Goal: Transaction & Acquisition: Purchase product/service

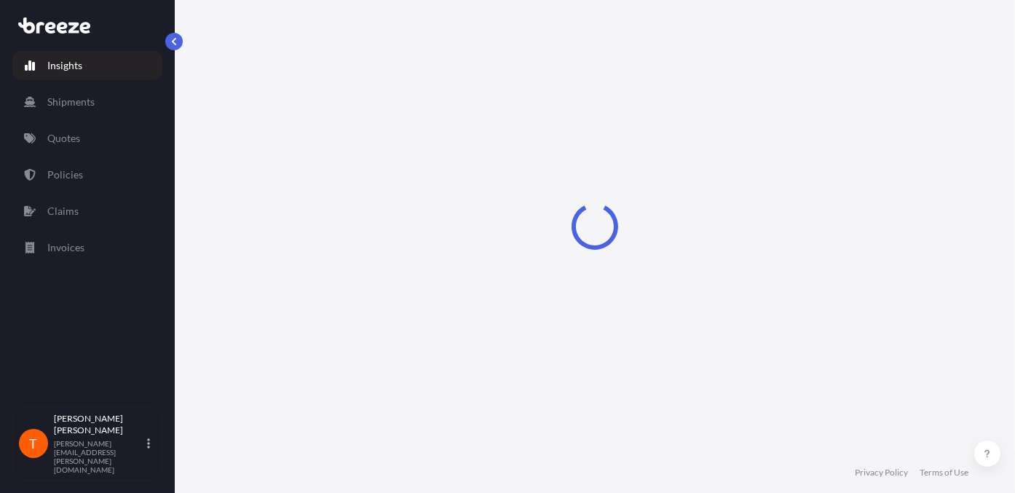
select select "2025"
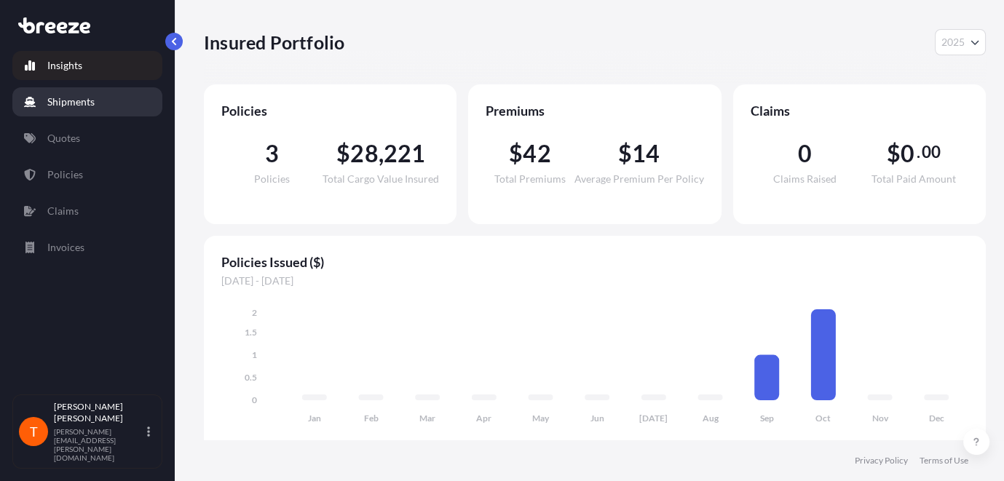
click at [68, 111] on link "Shipments" at bounding box center [87, 101] width 150 height 29
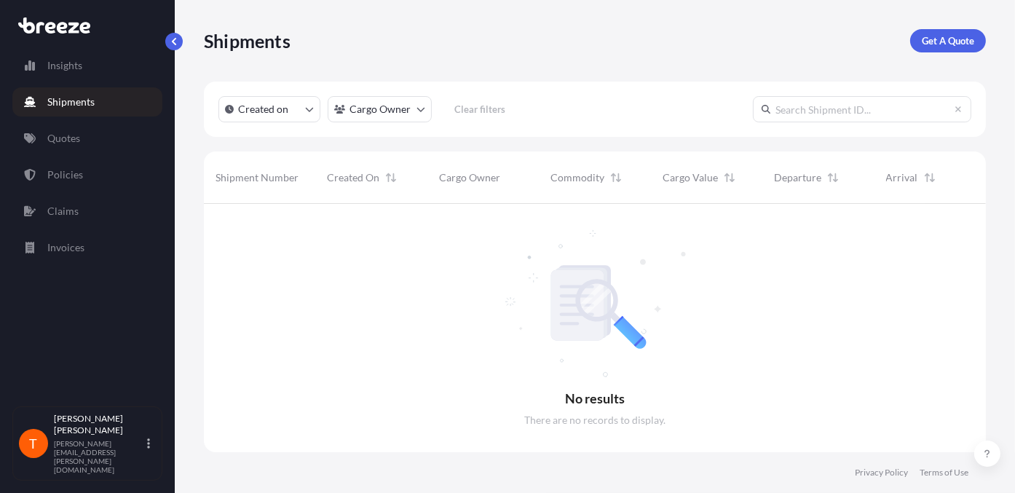
scroll to position [289, 770]
click at [953, 46] on p "Get A Quote" at bounding box center [947, 40] width 52 height 15
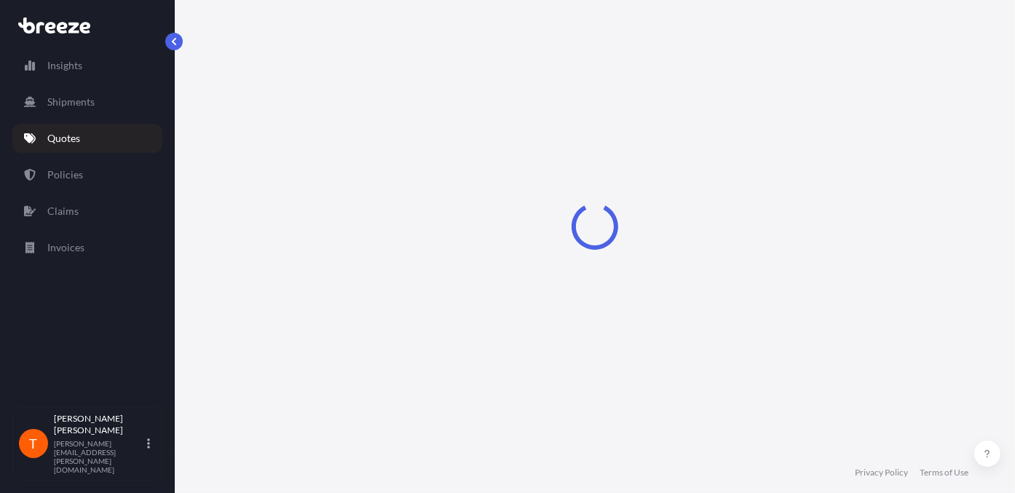
select select "Sea"
select select "1"
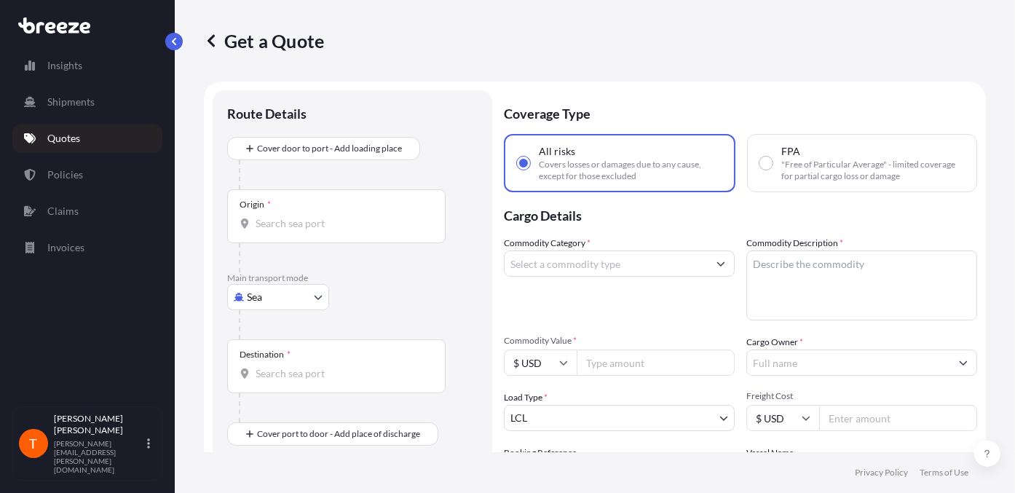
scroll to position [23, 0]
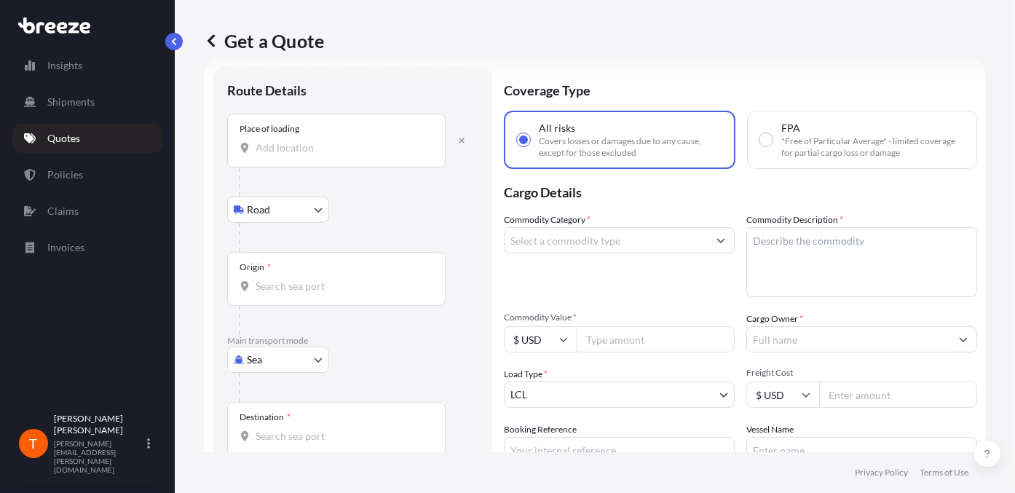
click at [267, 148] on input "Place of loading" at bounding box center [341, 147] width 172 height 15
drag, startPoint x: 322, startPoint y: 140, endPoint x: 290, endPoint y: 150, distance: 33.4
click at [321, 140] on input "Place of loading" at bounding box center [341, 147] width 172 height 15
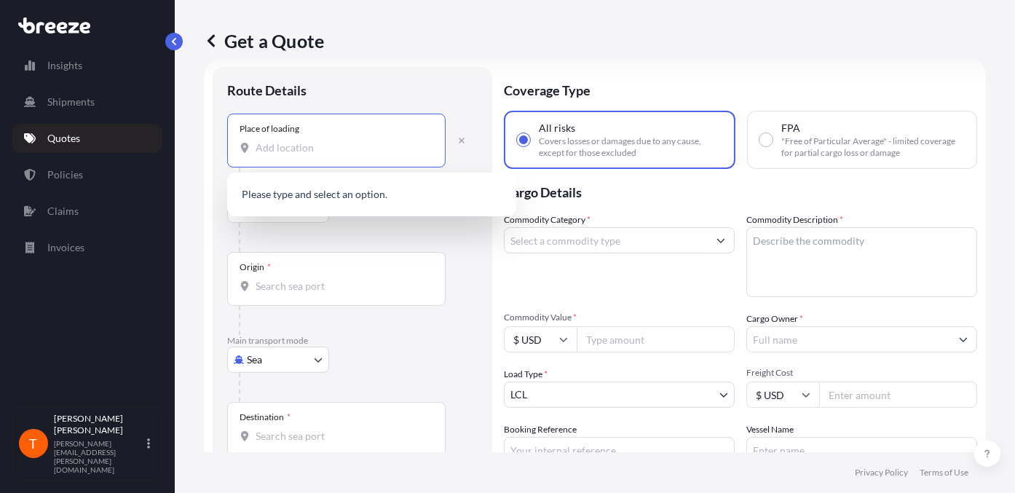
paste input "[PERSON_NAME] FISHING TACKLE CO.,LTD. [GEOGRAPHIC_DATA] OF [GEOGRAPHIC_DATA] IN…"
type input "[PERSON_NAME] FISHING TACKLE CO.,LTD. [GEOGRAPHIC_DATA] OF [GEOGRAPHIC_DATA] IN…"
click at [420, 44] on div "Get a Quote" at bounding box center [595, 40] width 782 height 23
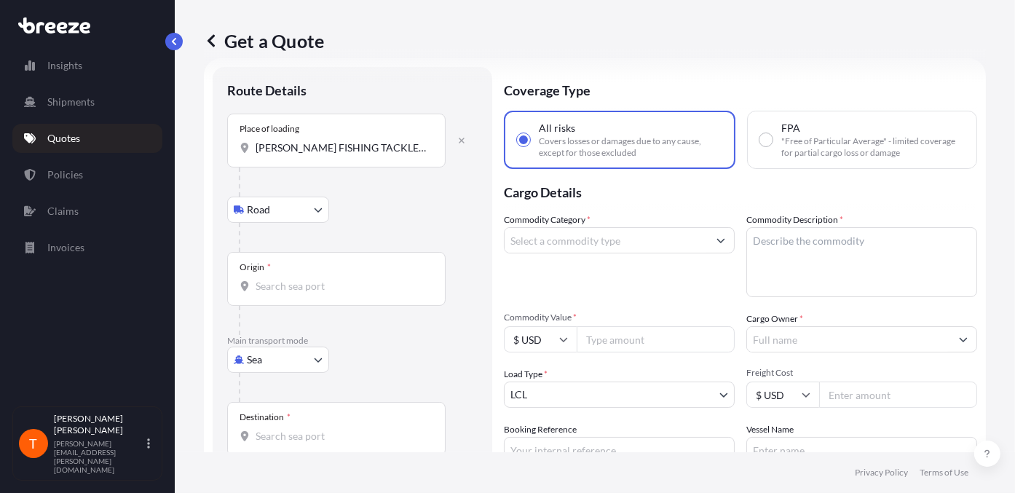
click at [280, 279] on input "Origin *" at bounding box center [341, 286] width 172 height 15
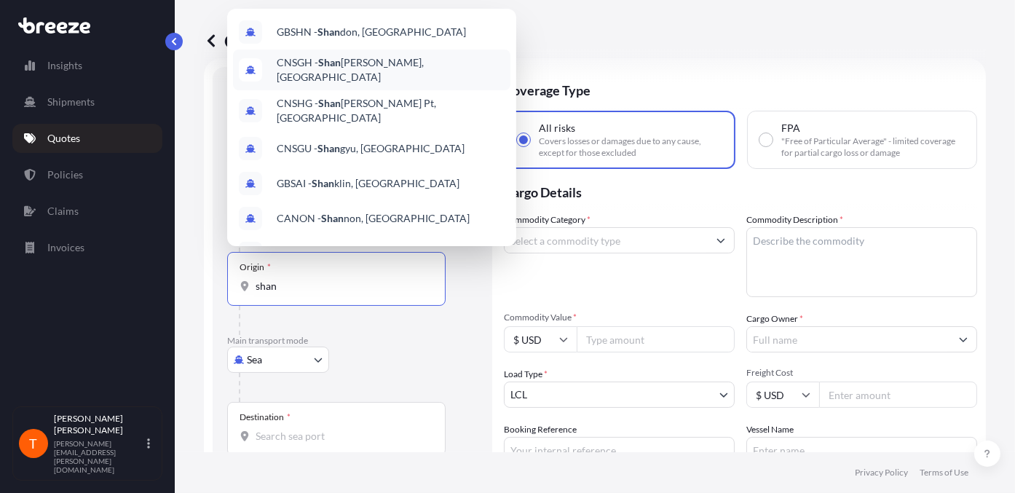
click at [366, 77] on div "CNSGH - [PERSON_NAME], [GEOGRAPHIC_DATA]" at bounding box center [371, 69] width 277 height 41
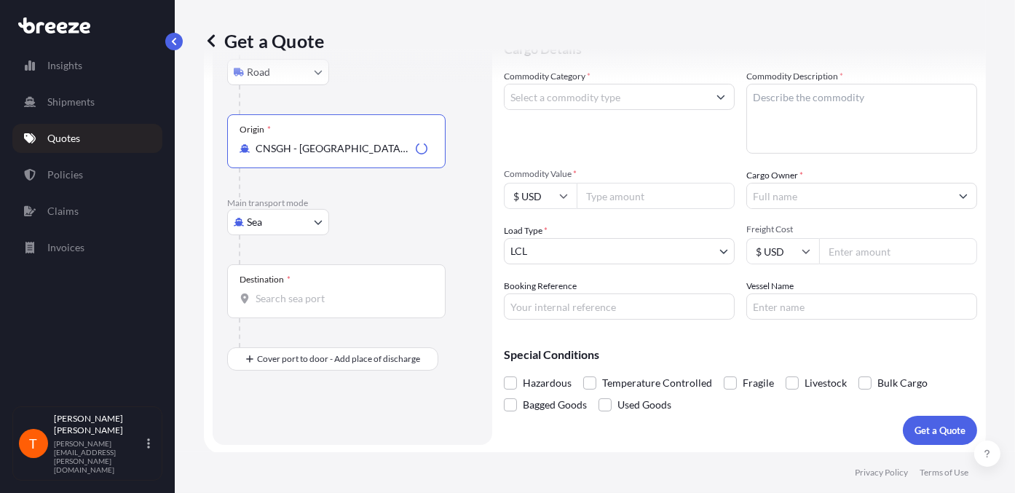
scroll to position [167, 0]
type input "CNSGH - [GEOGRAPHIC_DATA], [GEOGRAPHIC_DATA]"
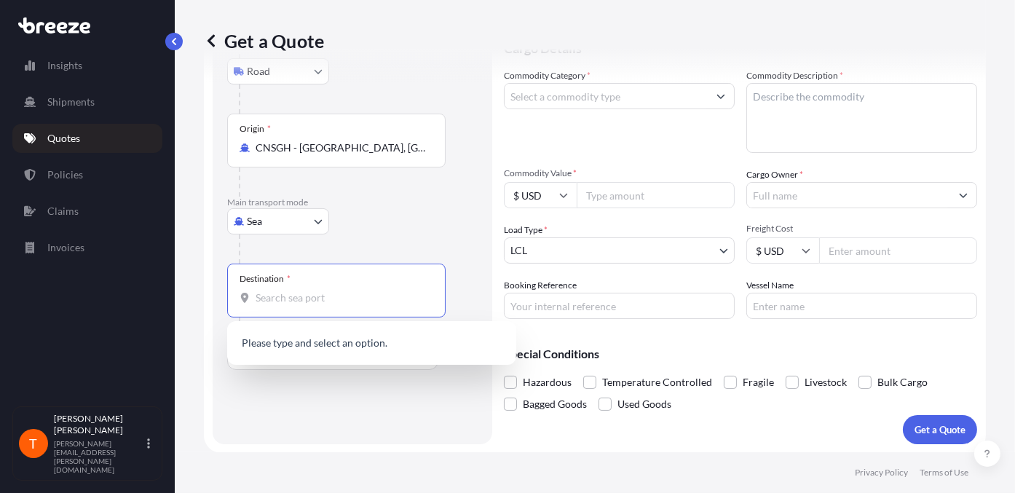
click at [280, 292] on input "Destination *" at bounding box center [341, 297] width 172 height 15
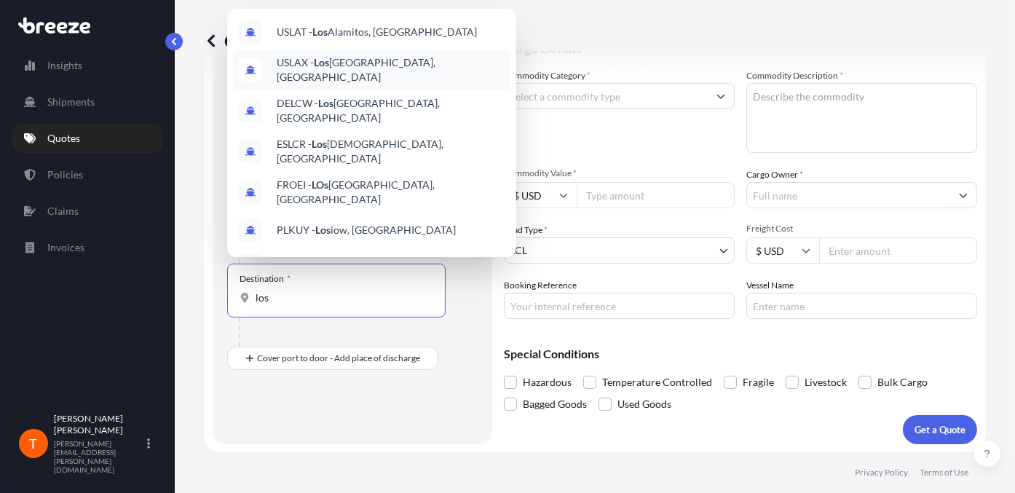
click at [384, 56] on div "USLAX - [GEOGRAPHIC_DATA], [GEOGRAPHIC_DATA]" at bounding box center [371, 69] width 277 height 41
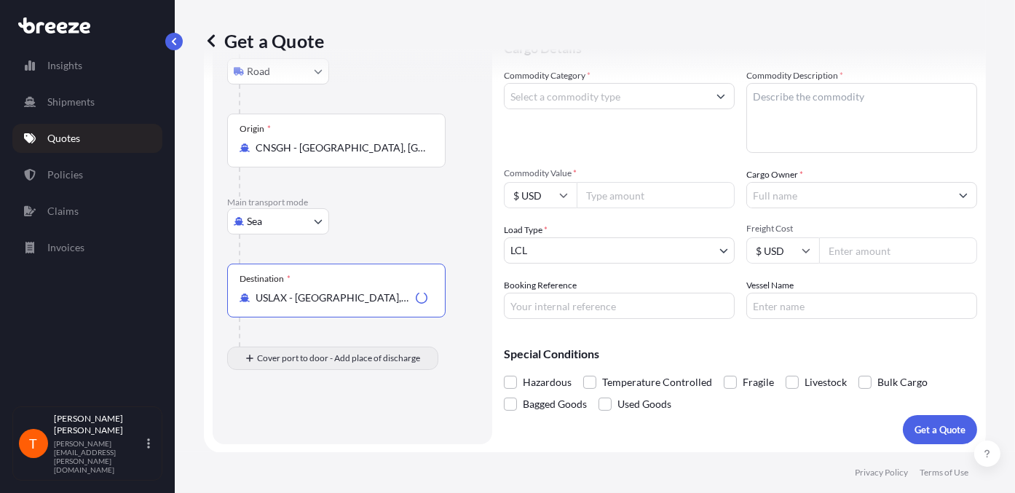
type input "USLAX - [GEOGRAPHIC_DATA], [GEOGRAPHIC_DATA]"
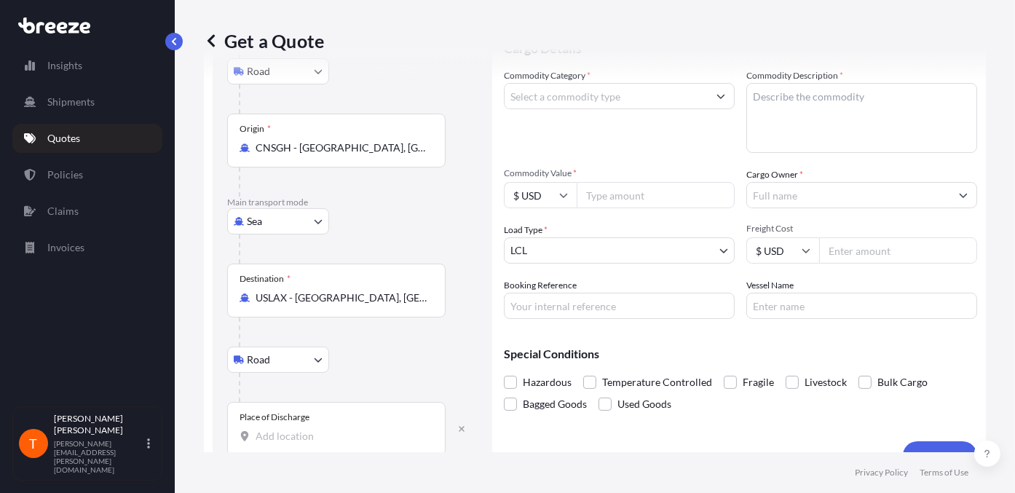
click at [283, 423] on div "Place of Discharge" at bounding box center [336, 429] width 218 height 54
click at [283, 429] on input "Place of Discharge" at bounding box center [341, 436] width 172 height 15
drag, startPoint x: 269, startPoint y: 423, endPoint x: 263, endPoint y: 429, distance: 8.2
click at [266, 426] on div "Place of Discharge" at bounding box center [336, 429] width 218 height 54
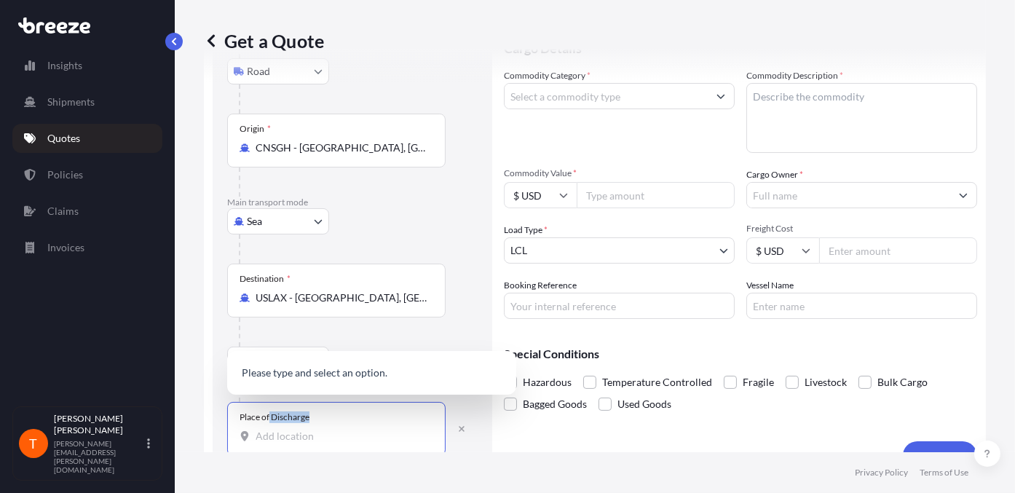
click at [262, 430] on input "Place of Discharge" at bounding box center [341, 436] width 172 height 15
paste input "IMPORT SPECIALIST INC. [STREET_ADDRESS][US_STATE]"
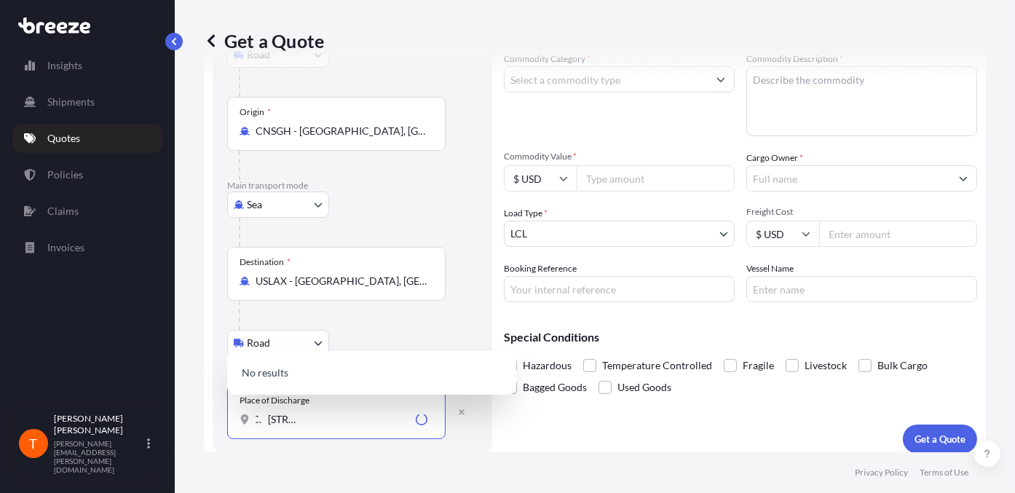
scroll to position [192, 0]
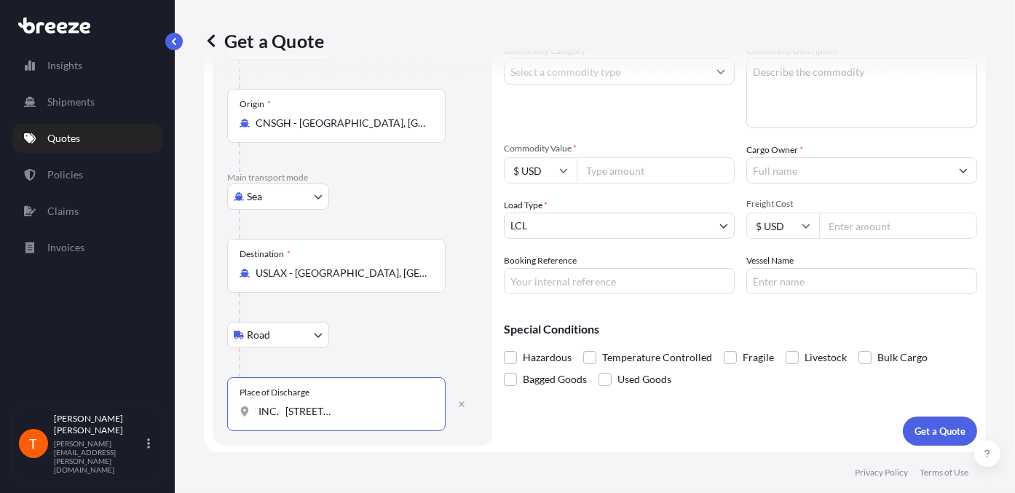
type input "IMPORT SPECIALIST INC. [STREET_ADDRESS][US_STATE]"
click at [433, 437] on div "Route Details Reset Route Details Place of loading JIESHOU XINGHUA FISHING TACK…" at bounding box center [352, 171] width 279 height 547
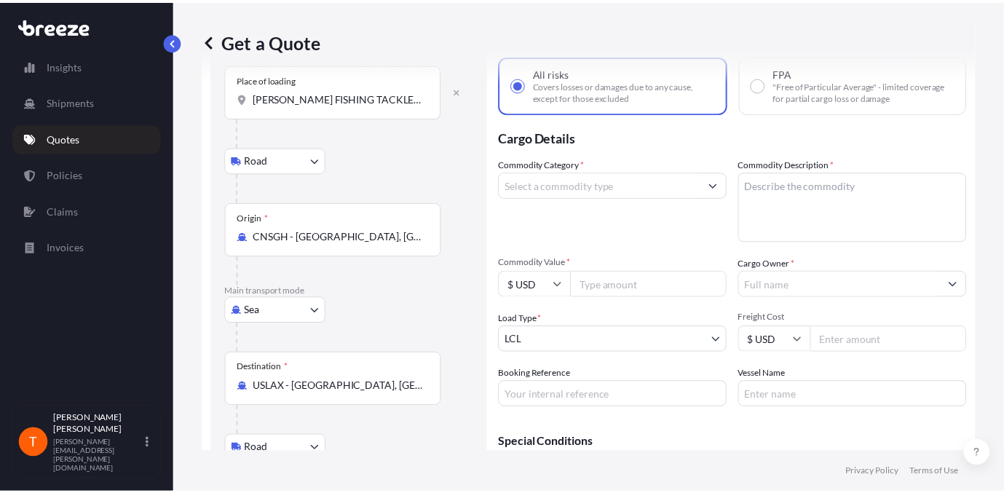
scroll to position [47, 0]
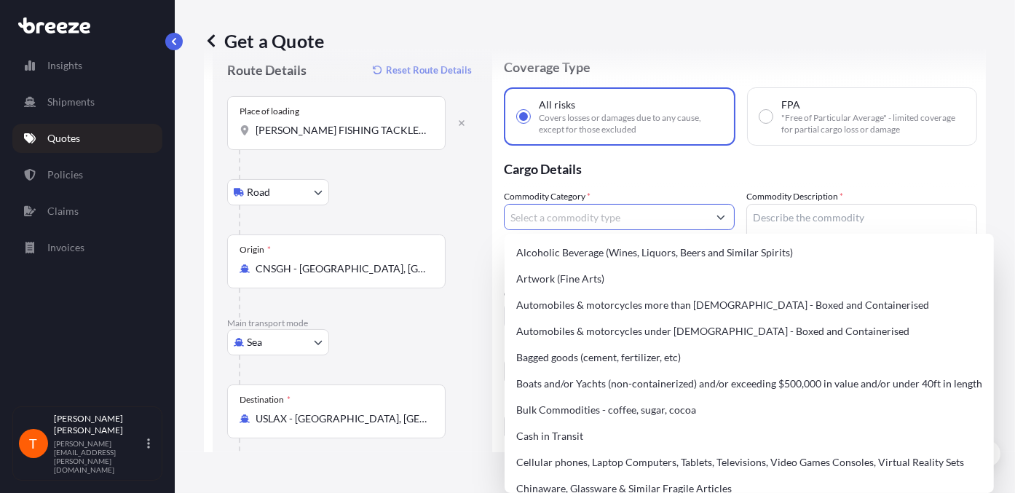
click at [694, 213] on input "Commodity Category *" at bounding box center [605, 217] width 203 height 26
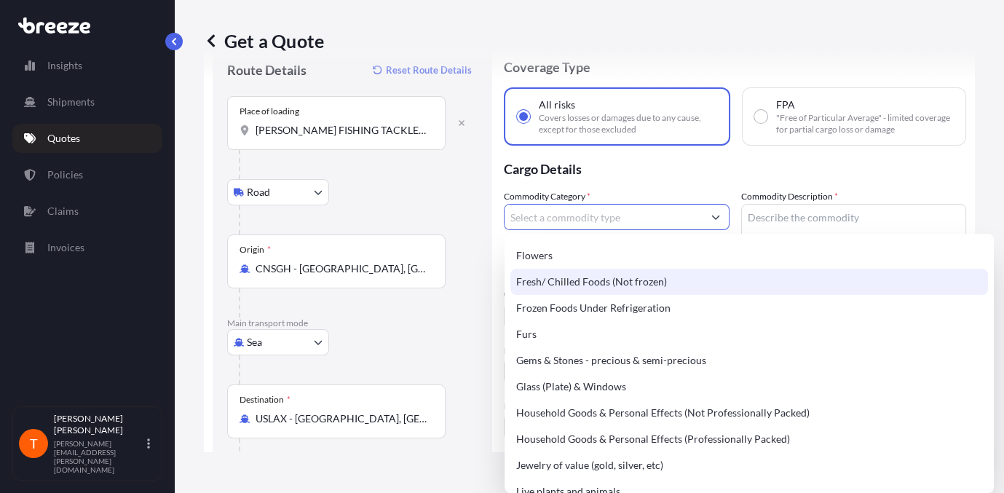
scroll to position [437, 0]
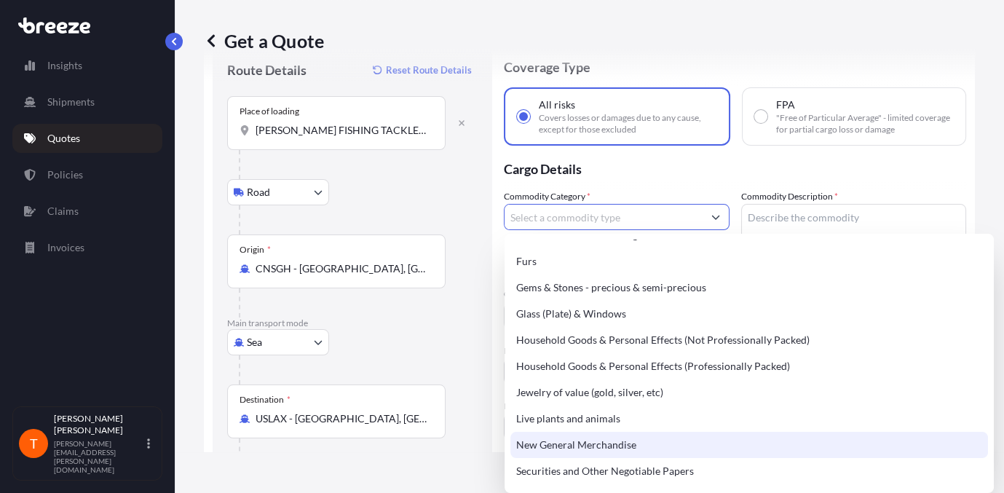
click at [584, 438] on div "New General Merchandise" at bounding box center [748, 445] width 477 height 26
type input "New General Merchandise"
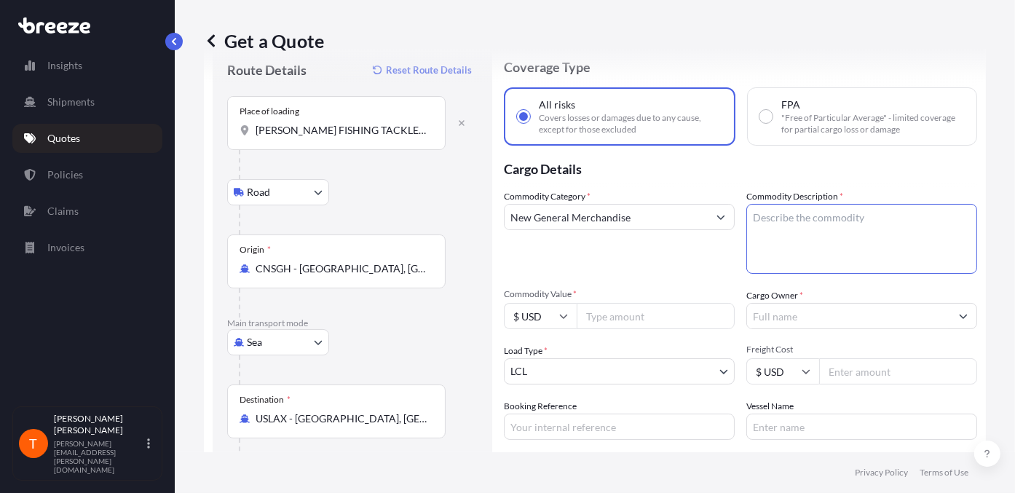
click at [811, 234] on textarea "Commodity Description *" at bounding box center [861, 239] width 231 height 70
click at [798, 219] on textarea "Commodity Description *" at bounding box center [861, 239] width 231 height 70
type textarea "FISHING HOOK"
click at [715, 215] on button "Show suggestions" at bounding box center [720, 217] width 26 height 26
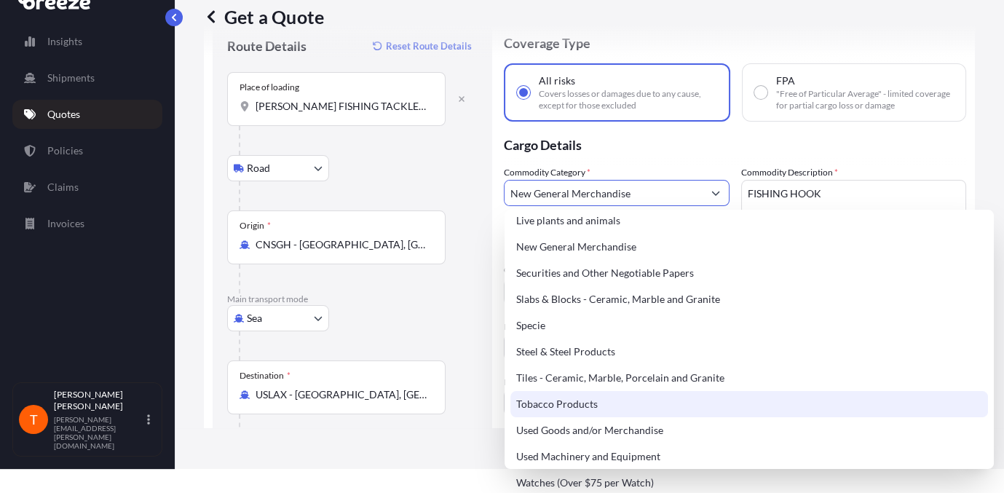
scroll to position [0, 0]
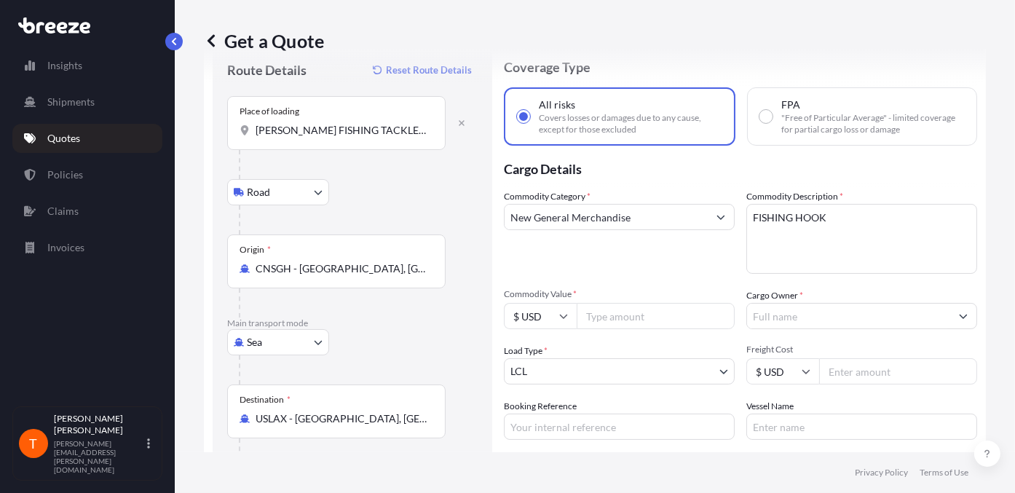
click at [605, 317] on input "Commodity Value *" at bounding box center [655, 316] width 158 height 26
click at [606, 307] on input "Commodity Value *" at bounding box center [655, 316] width 158 height 26
type input "4728.25"
click at [860, 331] on div "Commodity Category * New General Merchandise Commodity Description * FISHING HO…" at bounding box center [740, 314] width 473 height 250
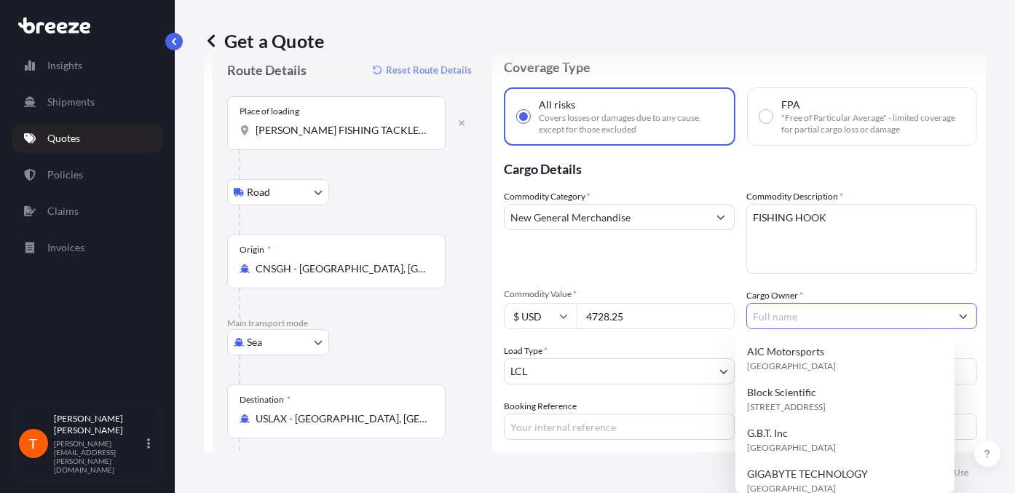
click at [836, 314] on input "Cargo Owner *" at bounding box center [848, 316] width 203 height 26
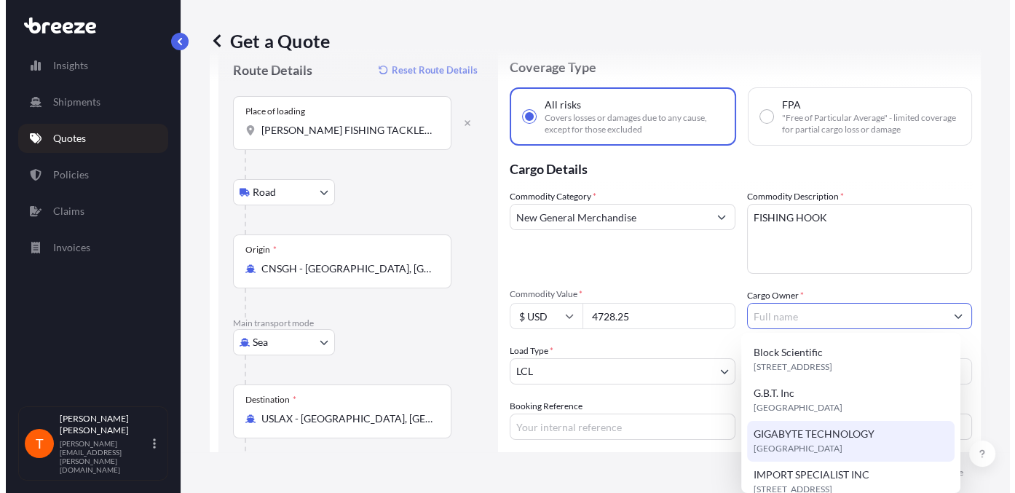
scroll to position [73, 0]
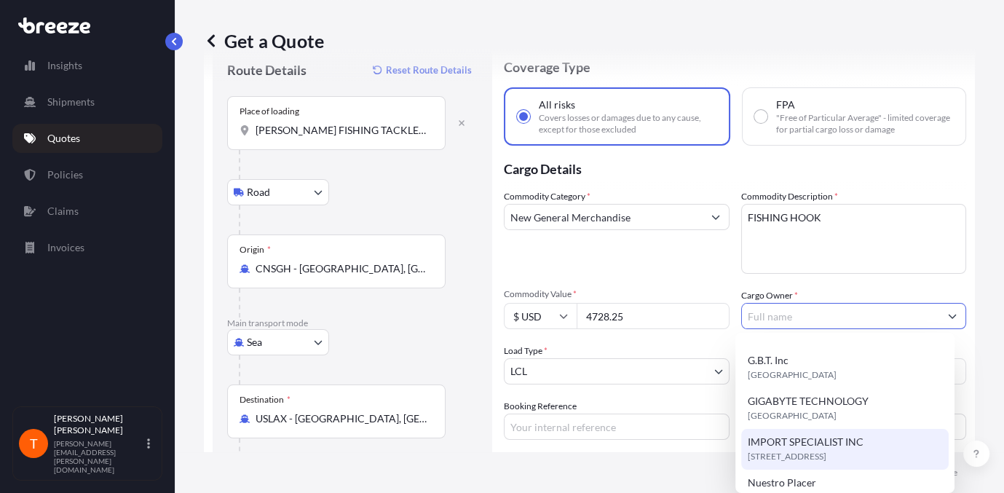
click at [797, 440] on span "IMPORT SPECIALIST INC" at bounding box center [805, 442] width 116 height 15
type input "IMPORT SPECIALIST INC"
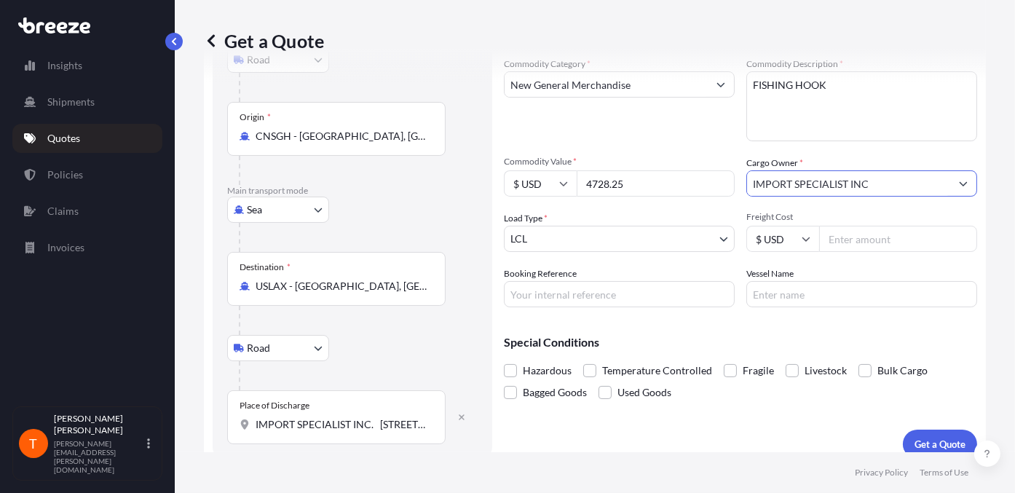
scroll to position [192, 0]
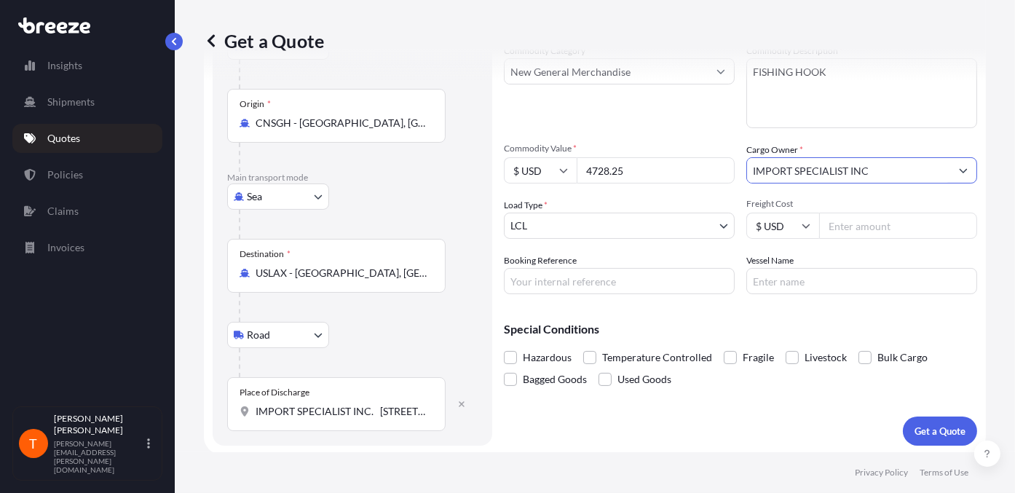
click at [572, 283] on input "Booking Reference" at bounding box center [619, 281] width 231 height 26
click at [566, 278] on input "Booking Reference" at bounding box center [619, 281] width 231 height 26
paste input "EGLV142551008604"
type input "EGLV142551008604"
click at [776, 279] on input "Vessel Name" at bounding box center [861, 281] width 231 height 26
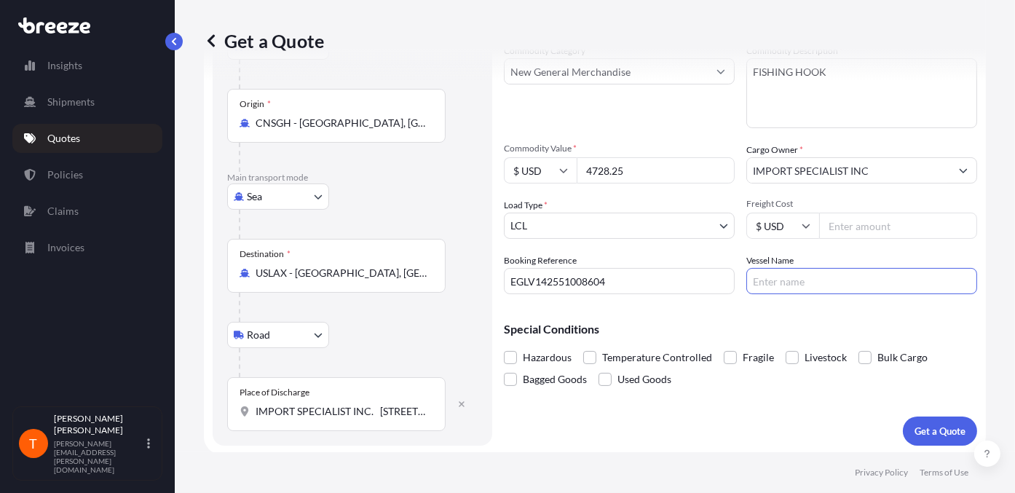
paste input "COSCO OCEANIA V.108E"
type input "COSCO OCEANIA V.108E"
click at [844, 233] on input "Freight Cost" at bounding box center [898, 226] width 158 height 26
type input "250.00"
click at [756, 408] on div "Coverage Type All risks Covers losses or damages due to any cause, except for t…" at bounding box center [740, 171] width 473 height 547
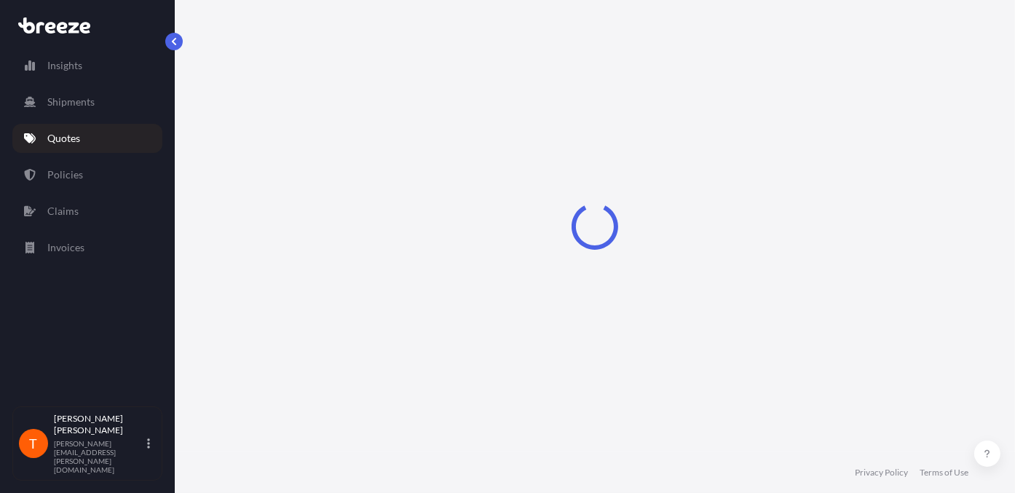
select select "Sea"
select select "1"
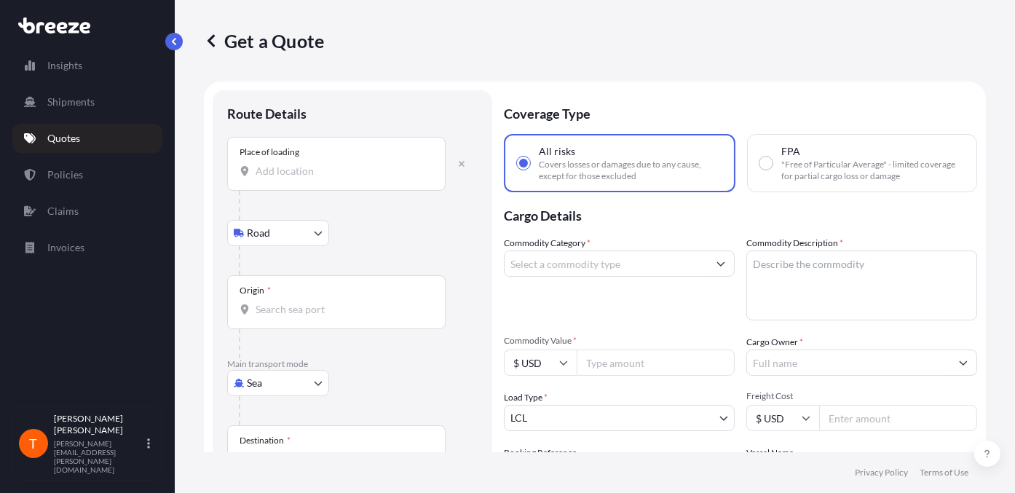
click at [328, 176] on input "Place of loading" at bounding box center [341, 171] width 172 height 15
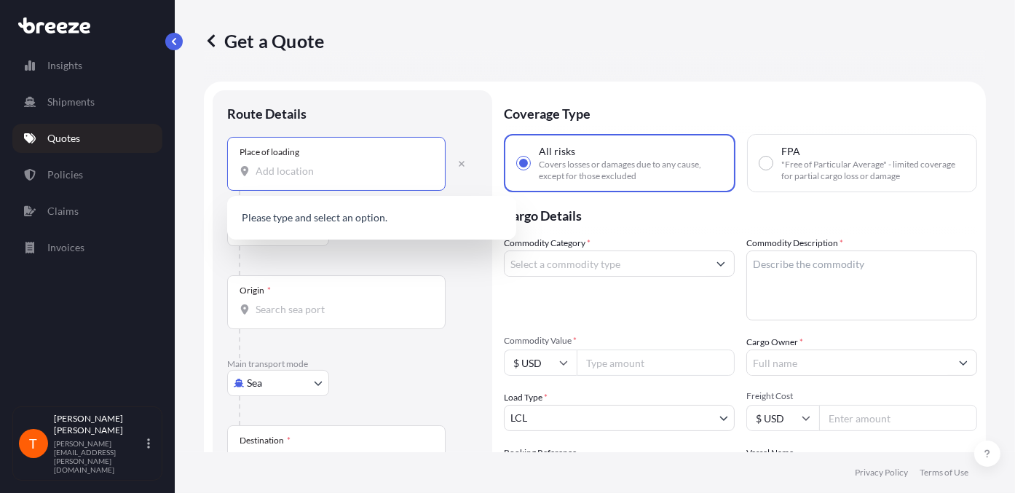
paste input "[PERSON_NAME] FISHING TACKLE CO.,LTD. [GEOGRAPHIC_DATA] OF [GEOGRAPHIC_DATA] IN…"
type input "[PERSON_NAME] FISHING TACKLE CO.,LTD. [GEOGRAPHIC_DATA] OF [GEOGRAPHIC_DATA] IN…"
click at [279, 292] on div "Origin *" at bounding box center [336, 302] width 218 height 54
click at [279, 302] on input "Origin *" at bounding box center [341, 309] width 172 height 15
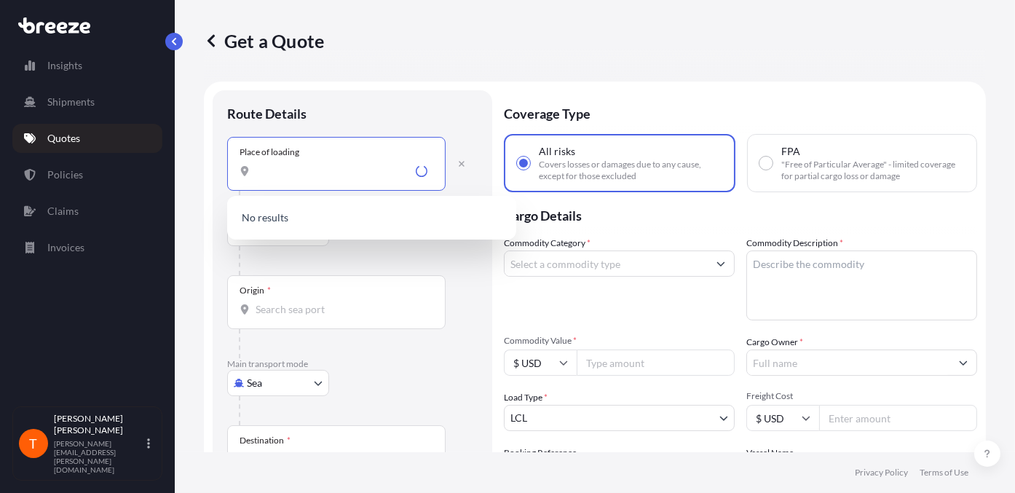
scroll to position [0, 0]
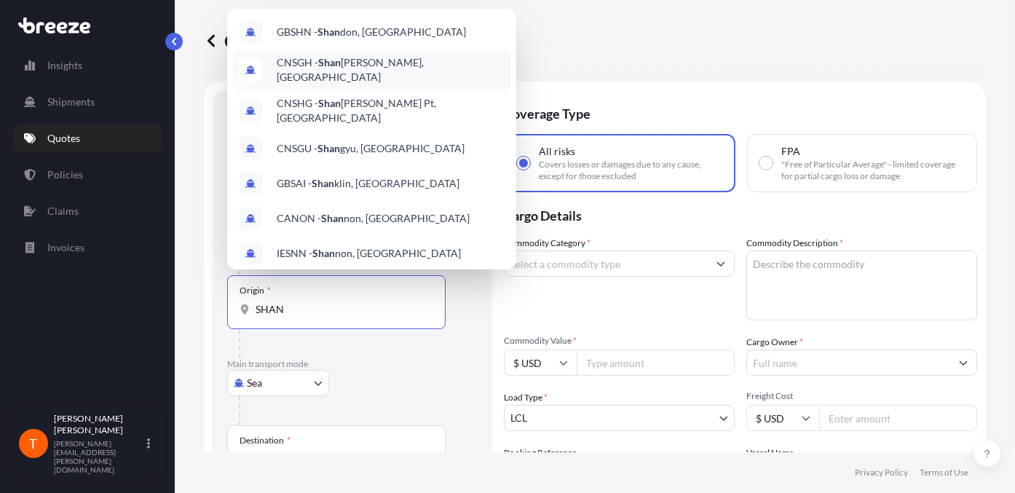
click at [344, 76] on div "CNSGH - [PERSON_NAME], [GEOGRAPHIC_DATA]" at bounding box center [371, 69] width 277 height 41
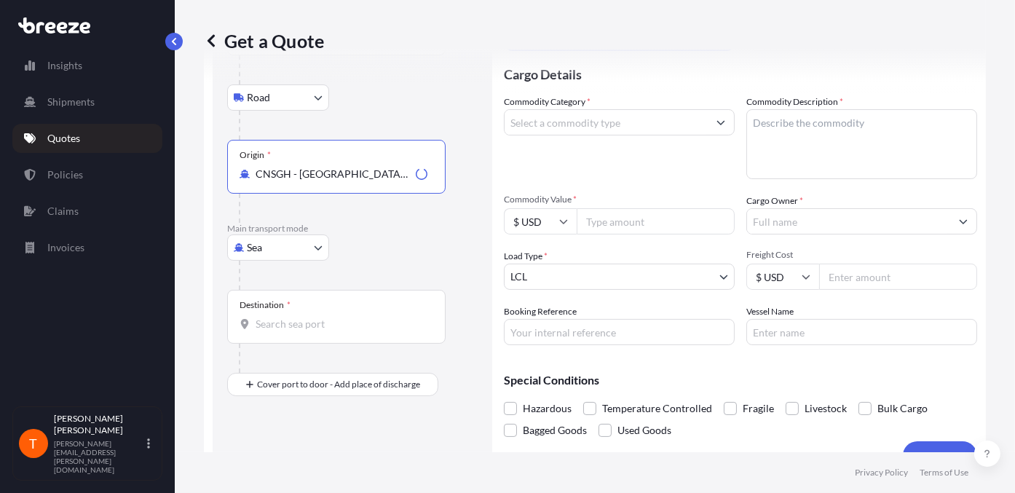
scroll to position [146, 0]
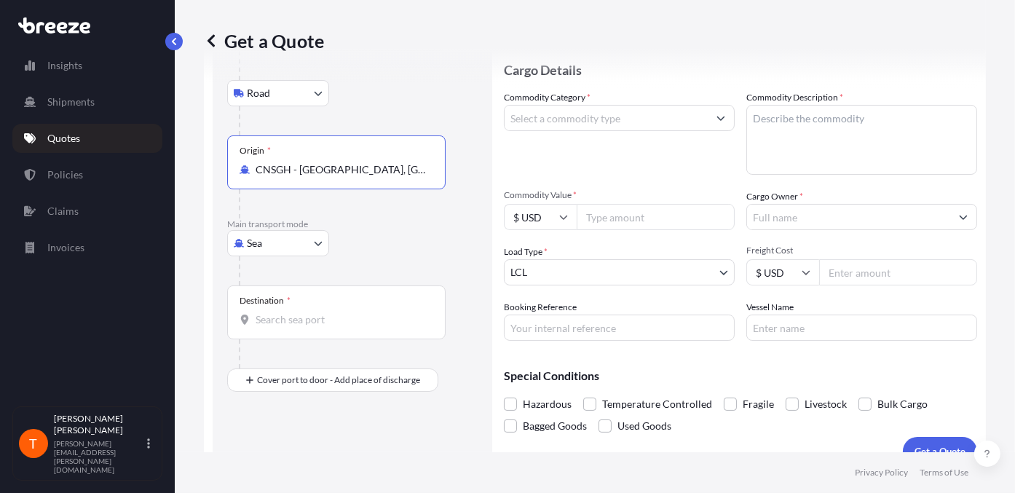
type input "CNSGH - [GEOGRAPHIC_DATA], [GEOGRAPHIC_DATA]"
click at [274, 302] on div "Destination *" at bounding box center [264, 301] width 51 height 12
click at [274, 312] on input "Destination *" at bounding box center [341, 319] width 172 height 15
click at [288, 302] on span "*" at bounding box center [289, 301] width 4 height 12
click at [288, 312] on input "Destination * Please select a destination" at bounding box center [341, 319] width 172 height 15
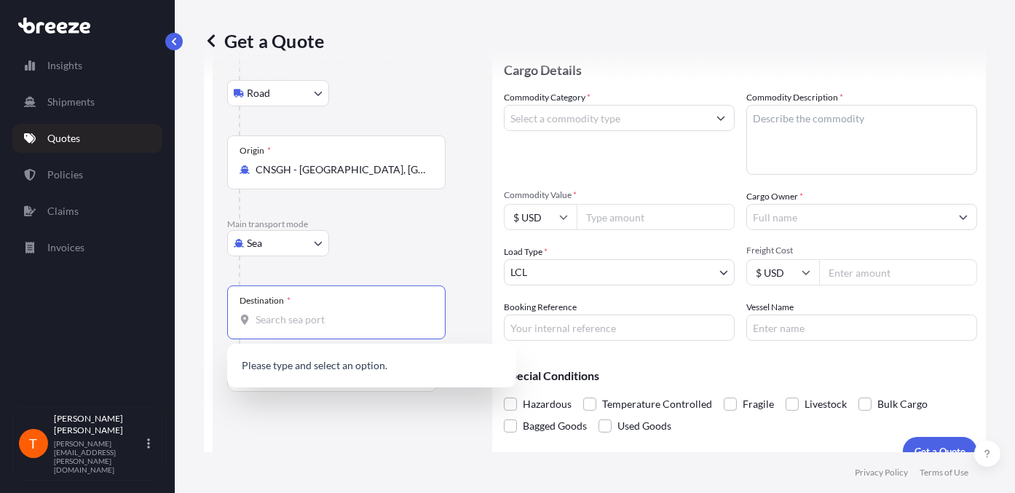
click at [284, 317] on input "Destination * Please select a destination" at bounding box center [341, 319] width 172 height 15
paste input "IMPORT SPECIALIST INC. [STREET_ADDRESS][US_STATE]"
click at [284, 439] on div "Route Details Reset Route Details Place of loading JIESHOU XINGHUA FISHING TACK…" at bounding box center [352, 205] width 250 height 492
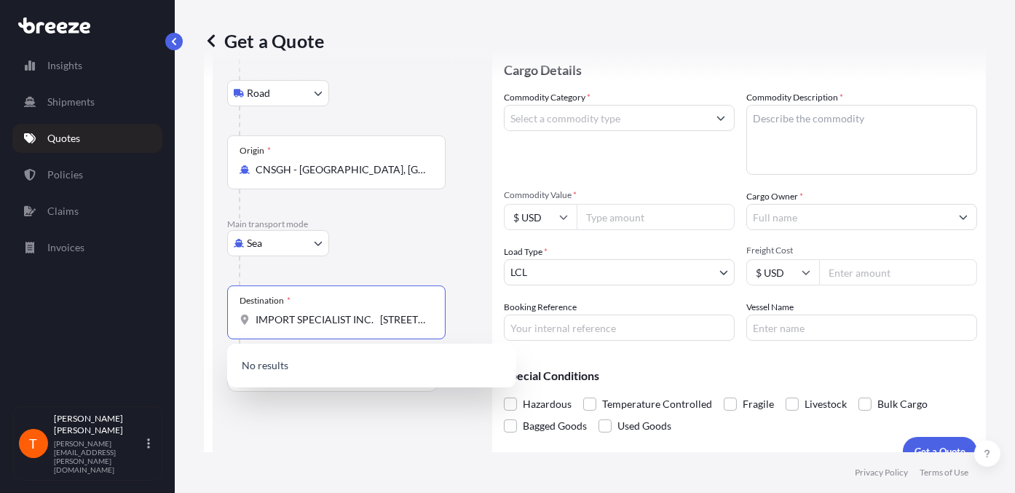
drag, startPoint x: 285, startPoint y: 439, endPoint x: 390, endPoint y: 313, distance: 164.3
click at [390, 313] on input "IMPORT SPECIALIST INC. [STREET_ADDRESS][US_STATE]" at bounding box center [341, 319] width 172 height 15
drag, startPoint x: 425, startPoint y: 314, endPoint x: 200, endPoint y: 321, distance: 225.0
click at [200, 321] on div "Get a Quote Route Details Reset Route Details Place of loading JIESHOU XINGHUA …" at bounding box center [595, 226] width 840 height 452
type input "ENDENCE AVE ELBURN, ILLINOIS 60119 USA"
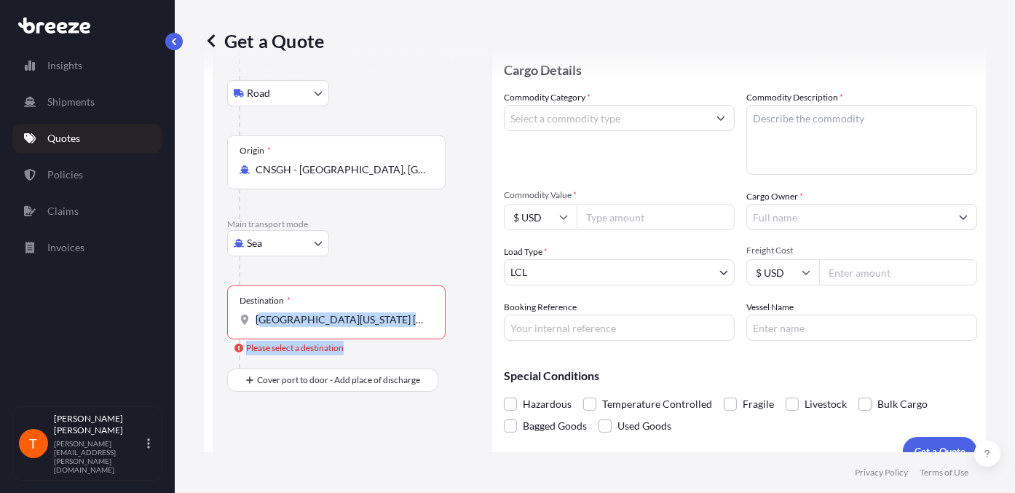
drag, startPoint x: 253, startPoint y: 316, endPoint x: 480, endPoint y: 345, distance: 228.9
click at [480, 345] on div "Route Details Reset Route Details Place of loading JIESHOU XINGHUA FISHING TACK…" at bounding box center [352, 205] width 279 height 521
drag, startPoint x: 480, startPoint y: 345, endPoint x: 379, endPoint y: 323, distance: 103.5
click at [381, 323] on input "ENDENCE AVE ELBURN, ILLINOIS 60119 USA" at bounding box center [341, 319] width 172 height 15
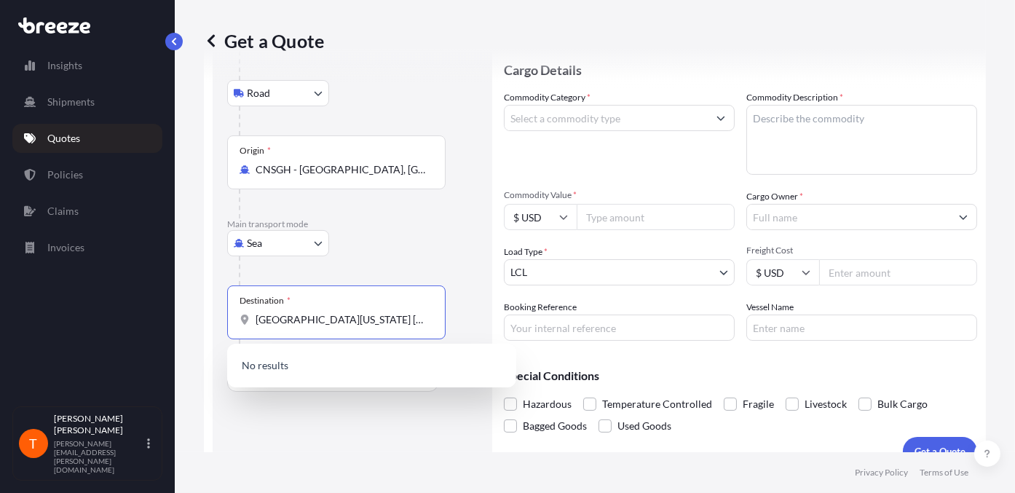
click at [356, 418] on div "Route Details Reset Route Details Place of loading JIESHOU XINGHUA FISHING TACK…" at bounding box center [352, 205] width 250 height 492
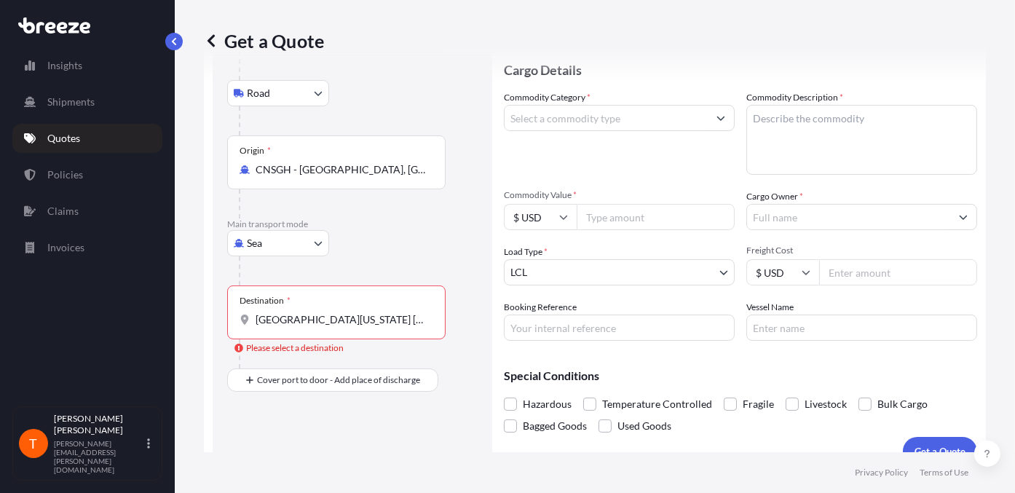
click at [377, 304] on div "Destination * ENDENCE AVE ELBURN, ILLINOIS 60119 USA" at bounding box center [336, 312] width 218 height 54
click at [377, 312] on input "ENDENCE AVE ELBURN, ILLINOIS 60119 USA" at bounding box center [341, 319] width 172 height 15
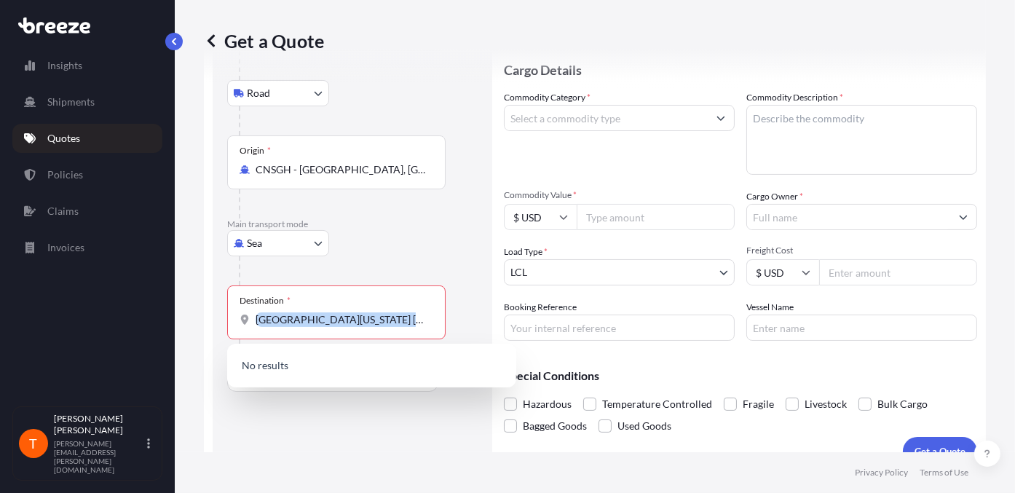
drag, startPoint x: 427, startPoint y: 320, endPoint x: 237, endPoint y: 319, distance: 190.7
click at [237, 319] on div "Destination * ENDENCE AVE ELBURN, ILLINOIS 60119 USA" at bounding box center [336, 312] width 218 height 54
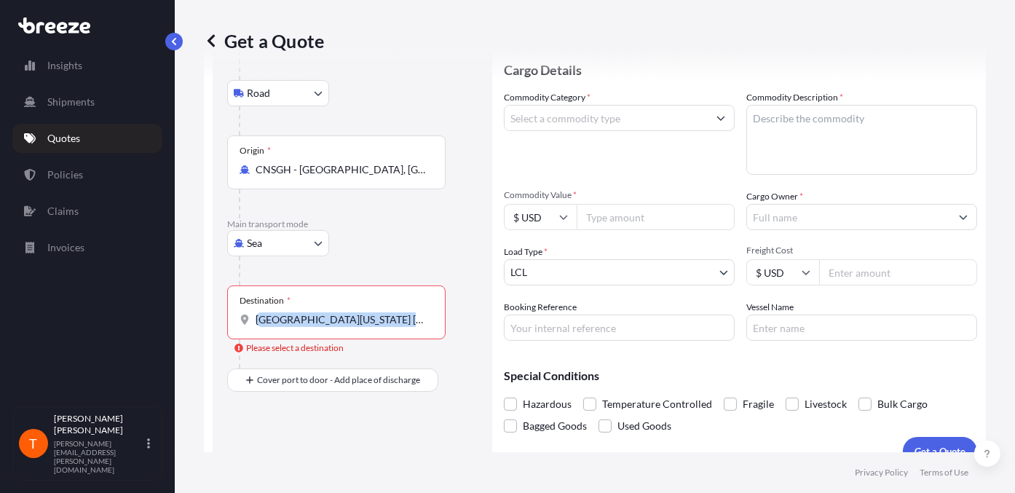
drag, startPoint x: 237, startPoint y: 319, endPoint x: 377, endPoint y: 141, distance: 226.4
click at [405, 123] on div at bounding box center [358, 120] width 239 height 29
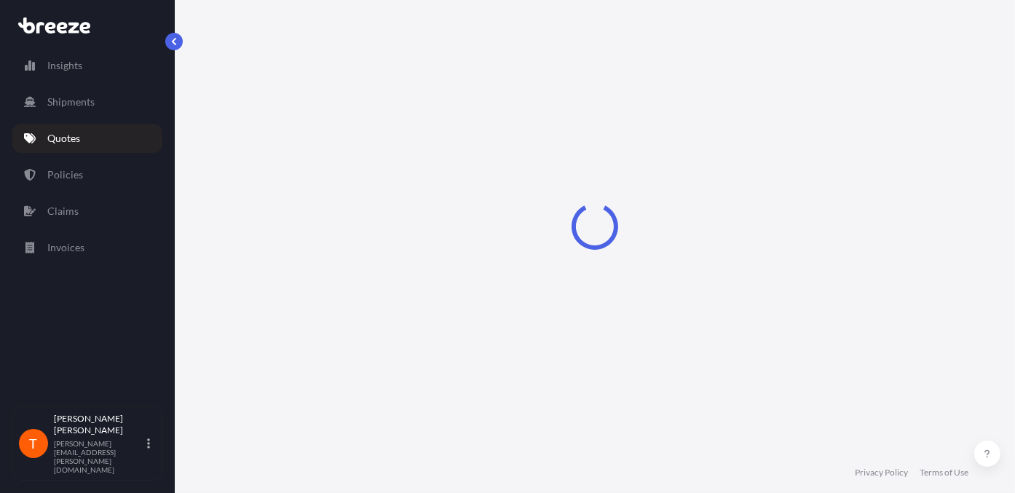
scroll to position [23, 0]
select select "Sea"
select select "1"
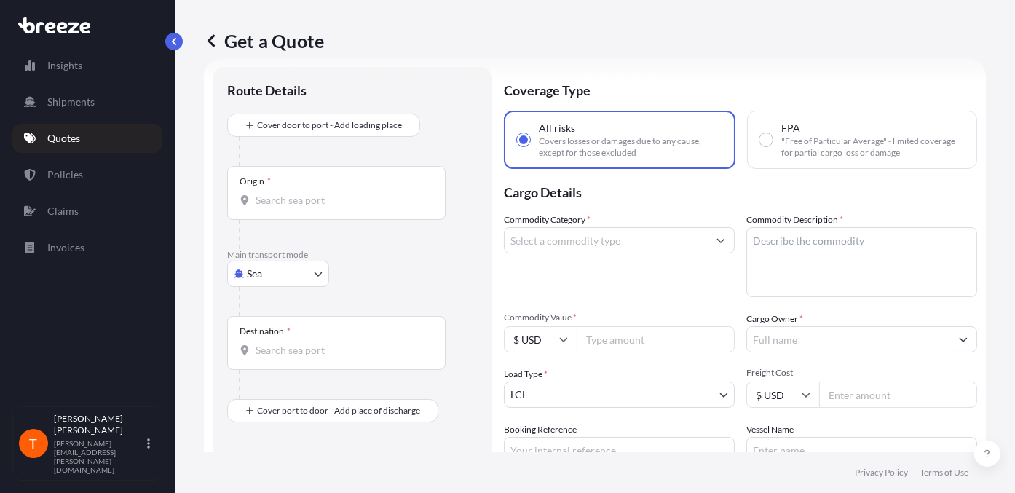
click at [268, 205] on input "Origin *" at bounding box center [341, 200] width 172 height 15
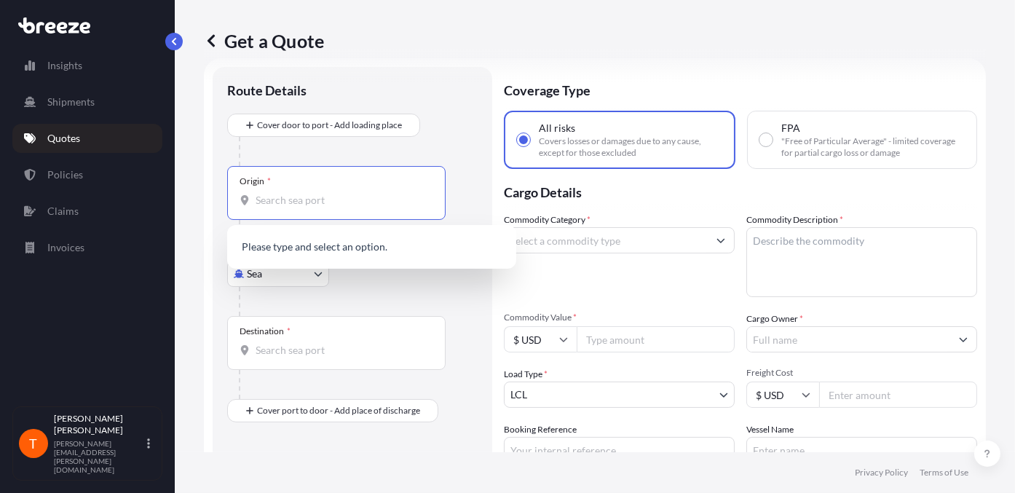
click at [326, 203] on input "Origin *" at bounding box center [341, 200] width 172 height 15
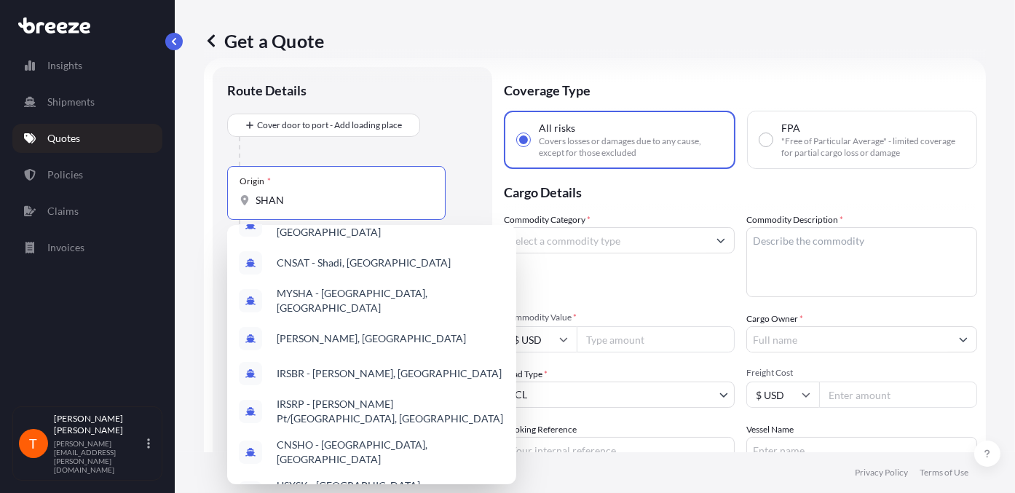
scroll to position [0, 0]
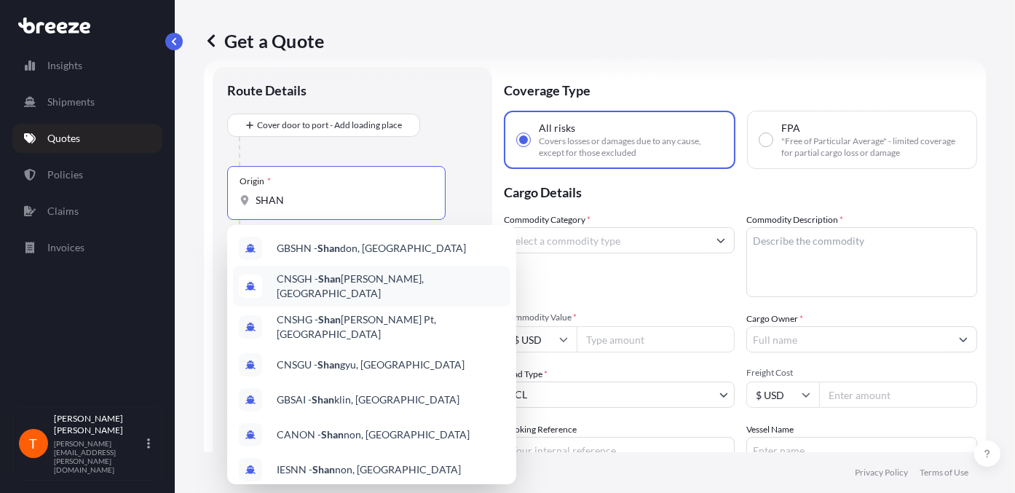
click at [351, 279] on span "CNSGH - [PERSON_NAME], [GEOGRAPHIC_DATA]" at bounding box center [391, 285] width 228 height 29
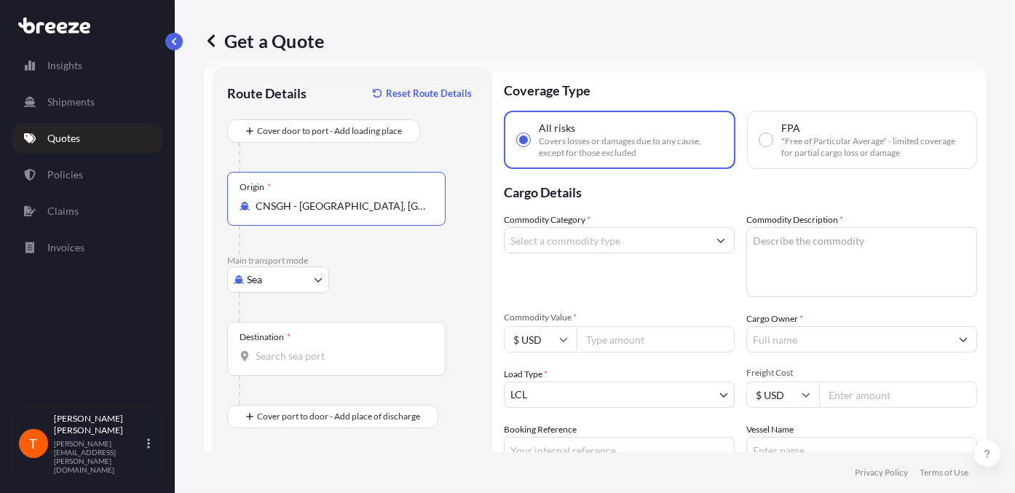
type input "CNSGH - [GEOGRAPHIC_DATA], [GEOGRAPHIC_DATA]"
click at [294, 368] on div "Destination *" at bounding box center [336, 349] width 218 height 54
click at [294, 363] on input "Destination *" at bounding box center [341, 356] width 172 height 15
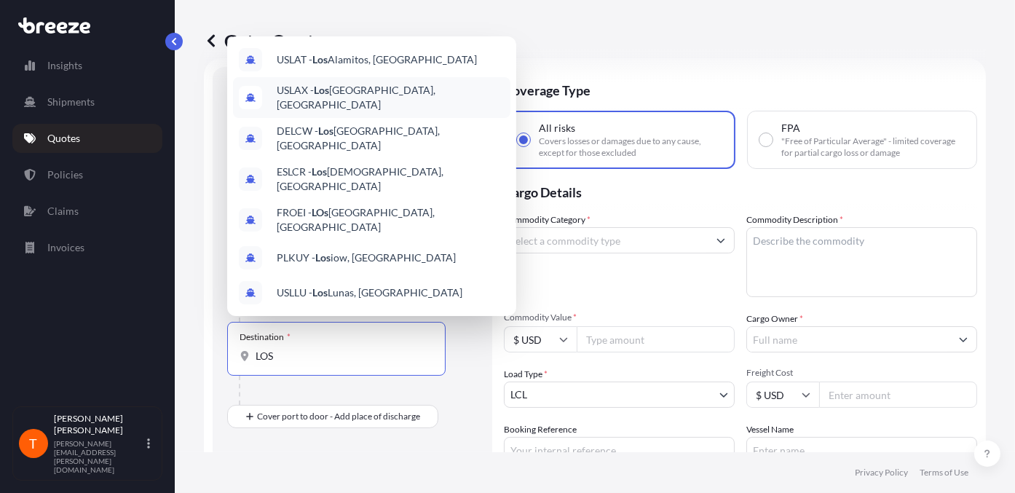
click at [357, 95] on span "USLAX - [GEOGRAPHIC_DATA], [GEOGRAPHIC_DATA]" at bounding box center [391, 97] width 228 height 29
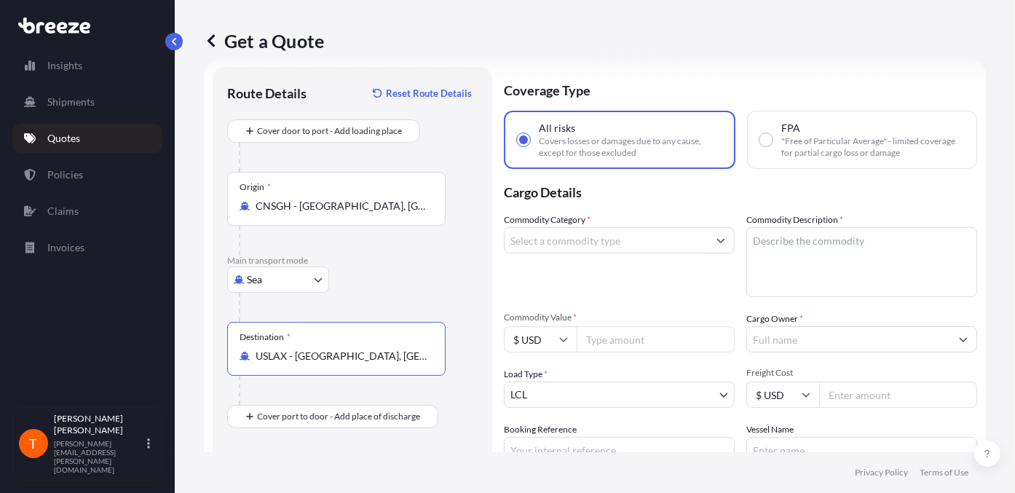
type input "USLAX - [GEOGRAPHIC_DATA], [GEOGRAPHIC_DATA]"
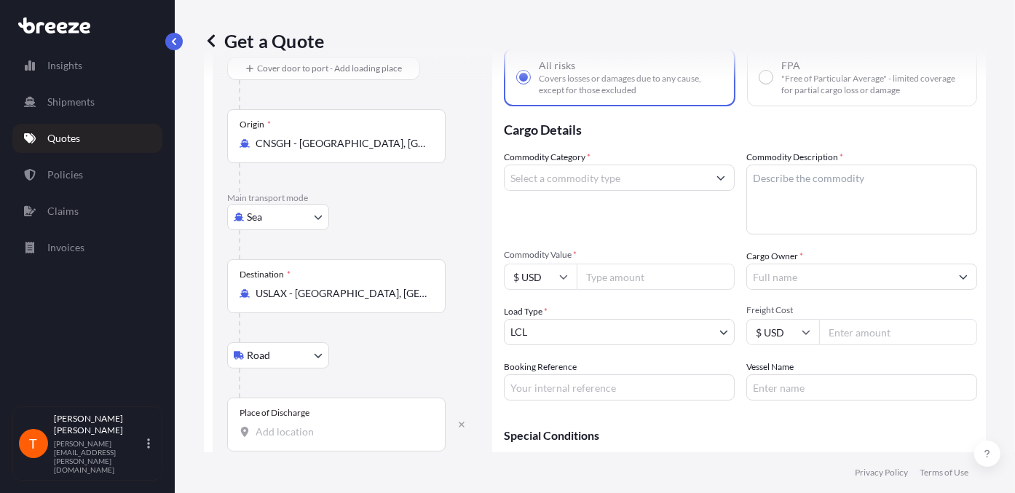
scroll to position [167, 0]
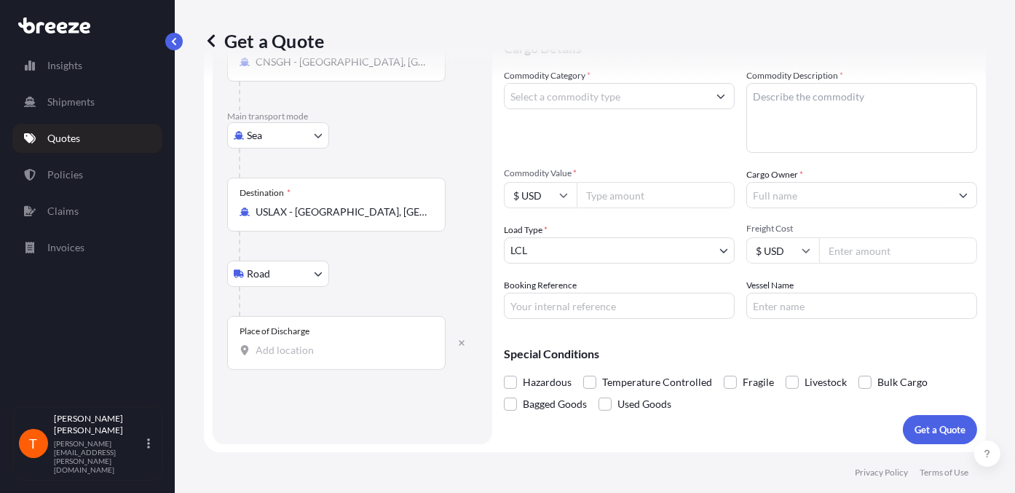
click at [268, 338] on div "Place of Discharge" at bounding box center [336, 343] width 218 height 54
click at [268, 343] on input "Place of Discharge" at bounding box center [341, 350] width 172 height 15
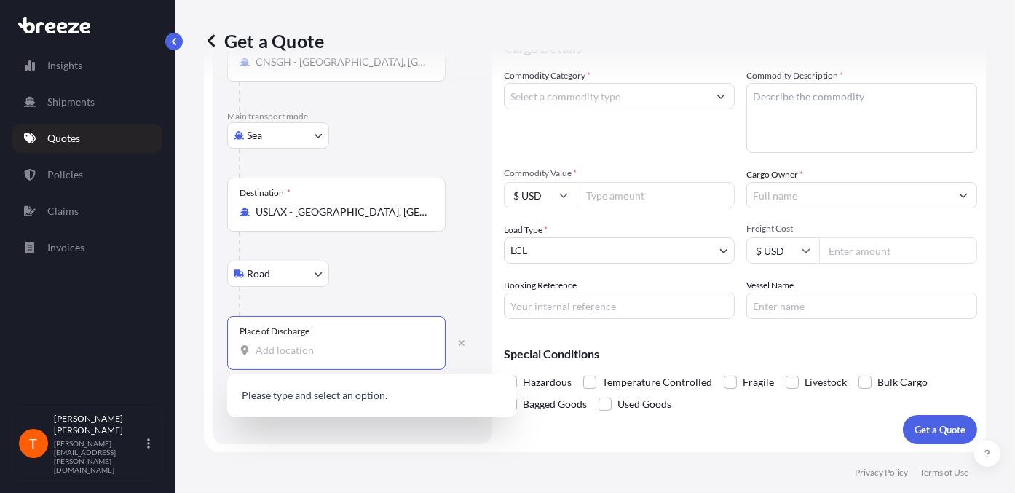
paste input "IMPORT SPECIALIST INC. [STREET_ADDRESS][US_STATE]"
type input "IMPORT SPECIALIST INC. [STREET_ADDRESS][US_STATE]"
click at [440, 261] on div "Road Road Rail" at bounding box center [352, 274] width 250 height 26
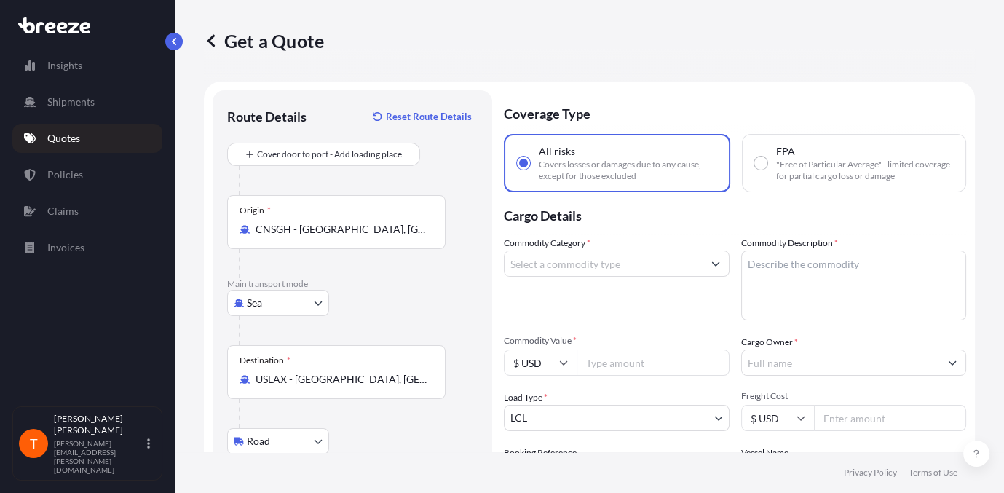
click at [588, 261] on input "Commodity Category *" at bounding box center [603, 263] width 198 height 26
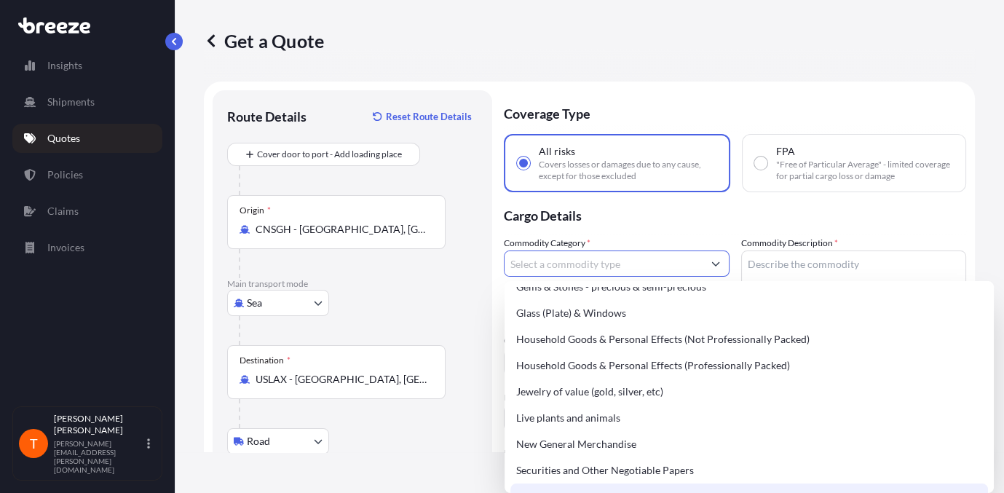
scroll to position [509, 0]
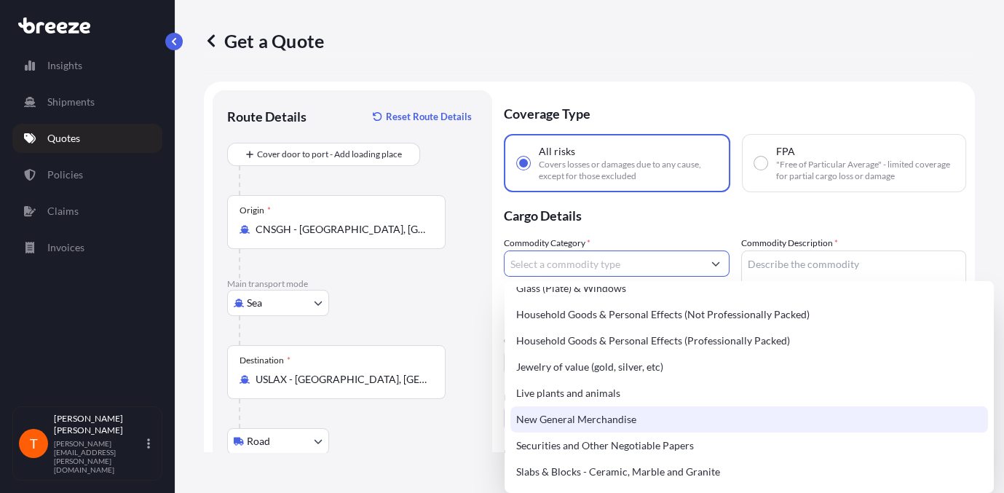
click at [575, 422] on div "New General Merchandise" at bounding box center [748, 419] width 477 height 26
type input "New General Merchandise"
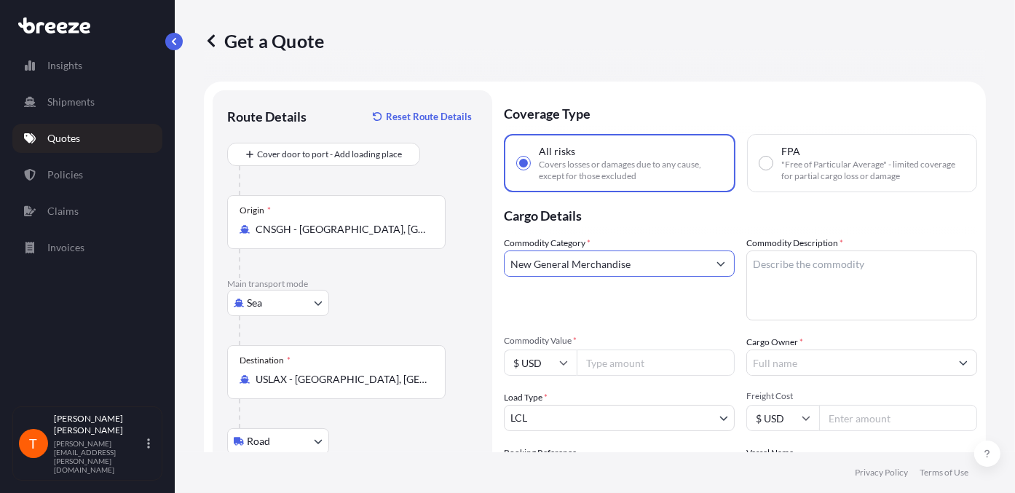
click at [718, 260] on button "Show suggestions" at bounding box center [720, 263] width 26 height 26
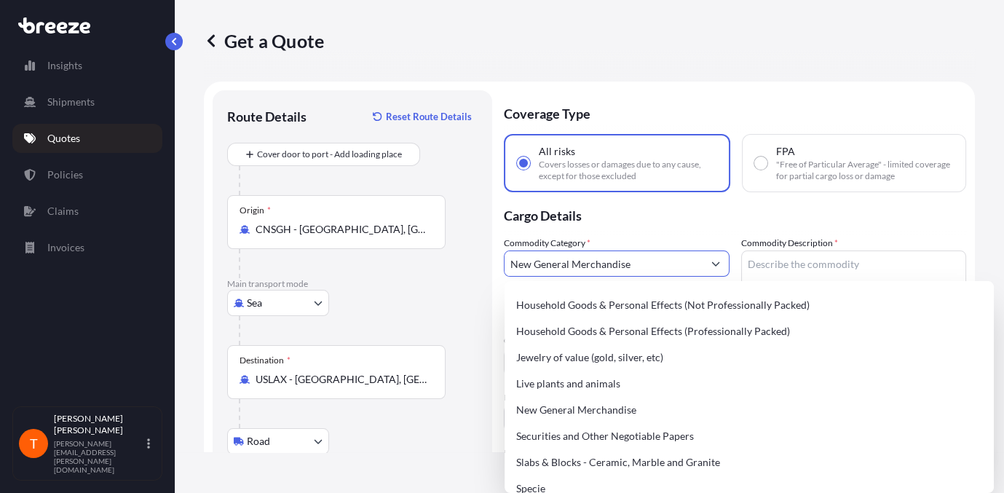
scroll to position [611, 0]
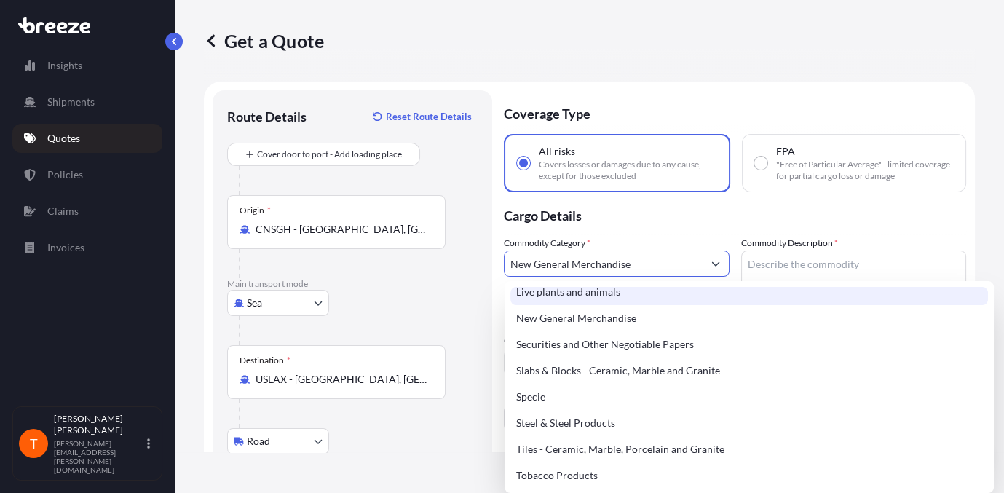
click at [767, 221] on p "Cargo Details" at bounding box center [735, 214] width 462 height 44
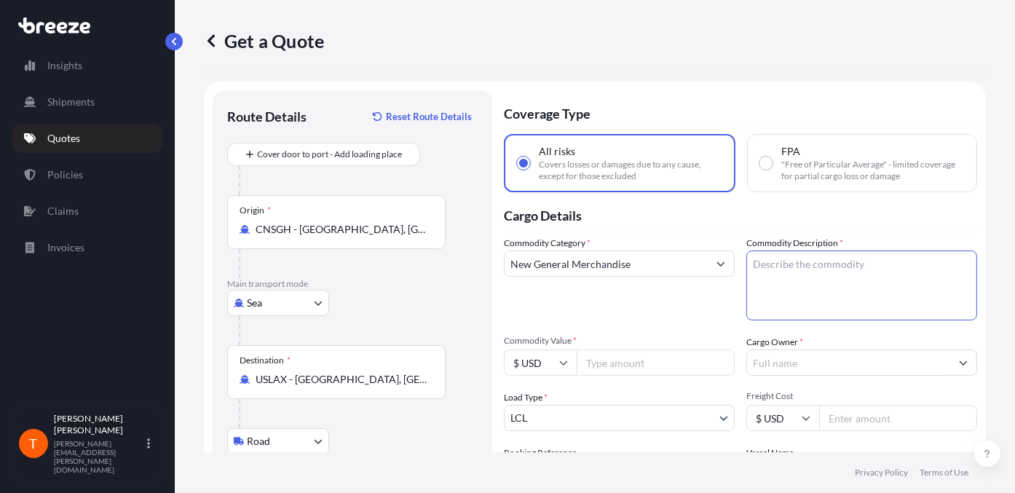
click at [772, 269] on textarea "Commodity Description *" at bounding box center [861, 285] width 231 height 70
type textarea "f"
type textarea "FISHING HOOK"
click at [626, 359] on input "Commodity Value *" at bounding box center [655, 362] width 158 height 26
type input "4728.25"
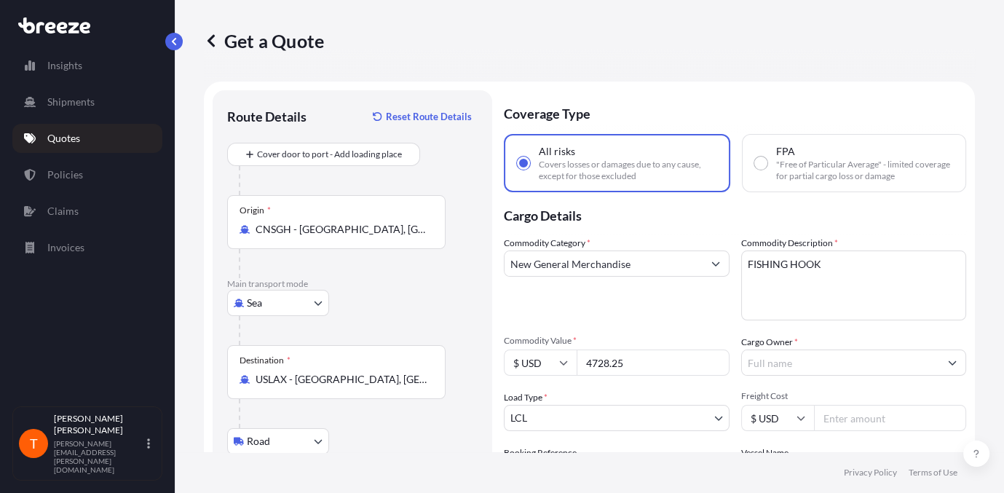
click at [837, 360] on input "Cargo Owner *" at bounding box center [841, 362] width 198 height 26
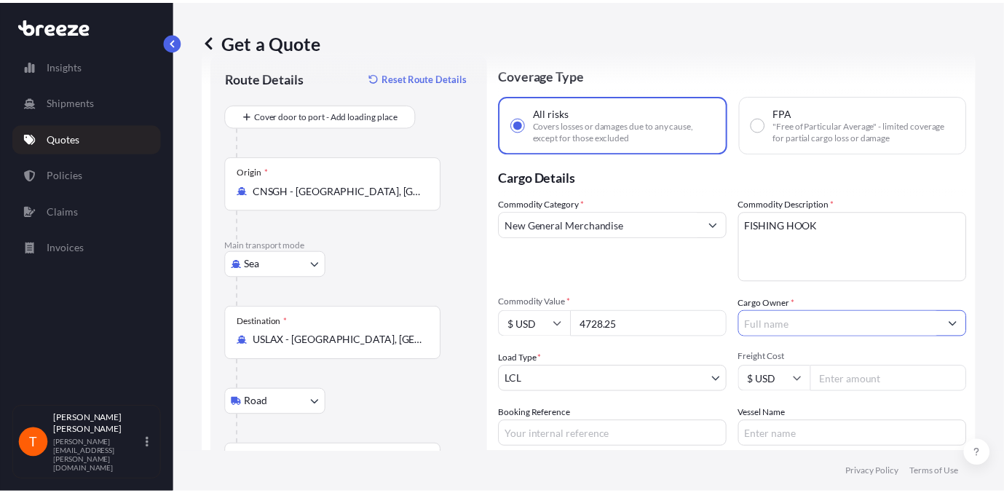
scroll to position [146, 0]
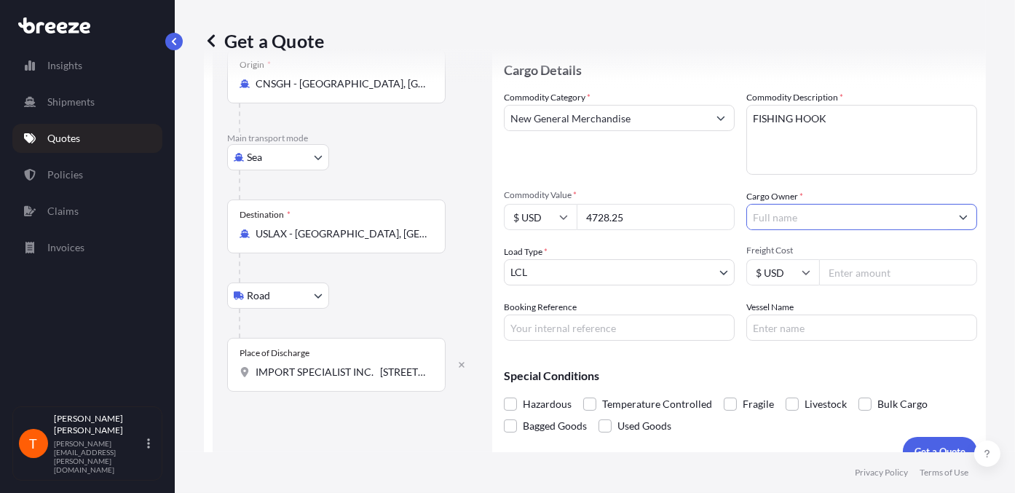
click at [790, 223] on input "Cargo Owner *" at bounding box center [848, 217] width 203 height 26
click at [955, 222] on form "Route Details Reset Route Details Cover door to port - Add loading place Place …" at bounding box center [595, 205] width 782 height 539
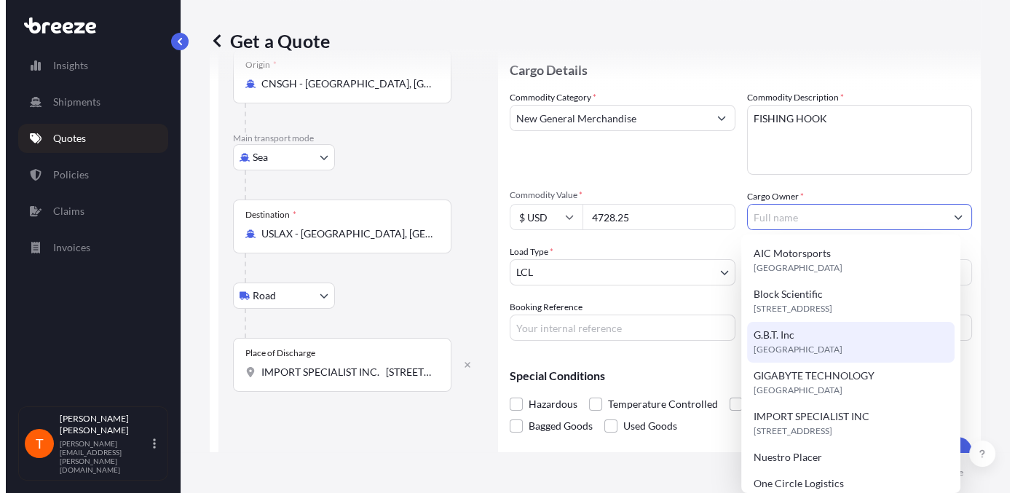
scroll to position [73, 0]
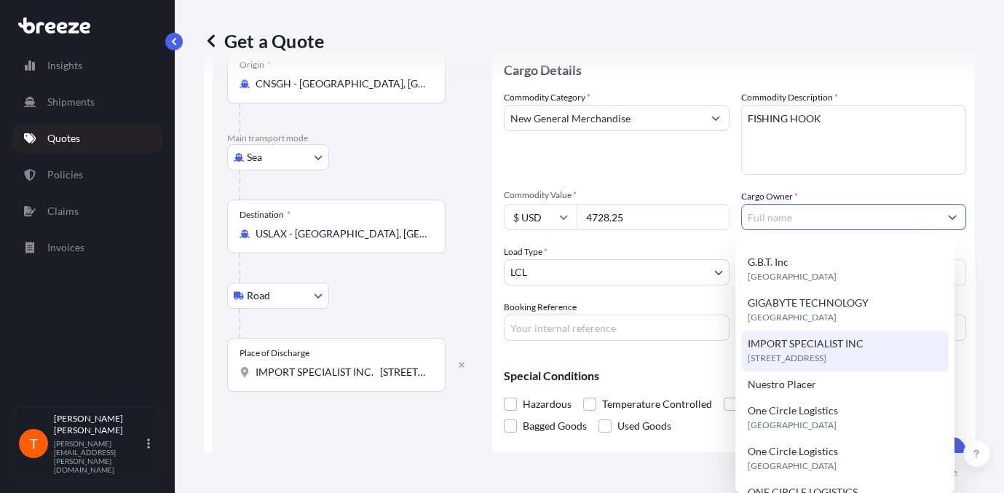
click at [798, 351] on span "[STREET_ADDRESS]" at bounding box center [786, 358] width 79 height 15
type input "IMPORT SPECIALIST INC"
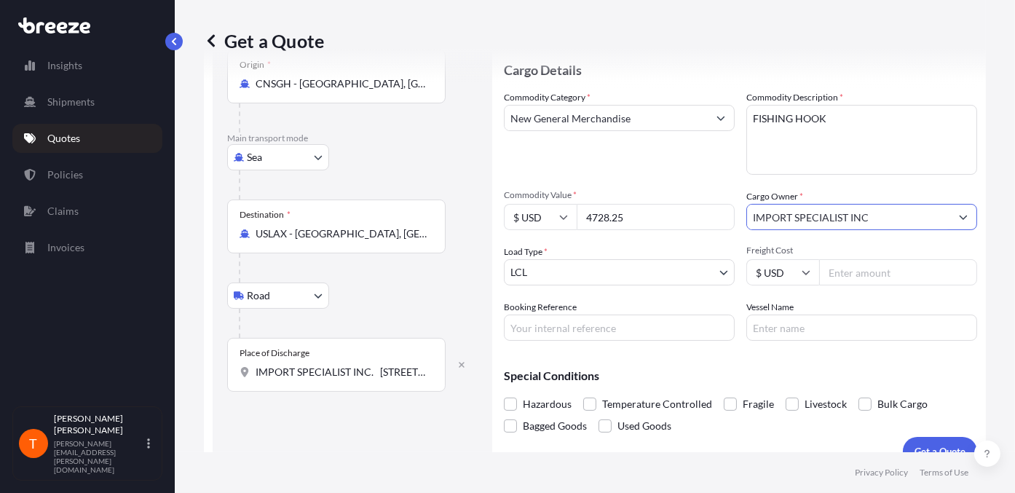
click at [870, 270] on input "Freight Cost" at bounding box center [898, 272] width 158 height 26
type input "350.00"
click at [616, 334] on input "Booking Reference" at bounding box center [619, 327] width 231 height 26
click at [558, 325] on input "Booking Reference" at bounding box center [619, 327] width 231 height 26
paste input "EGLV142551008604"
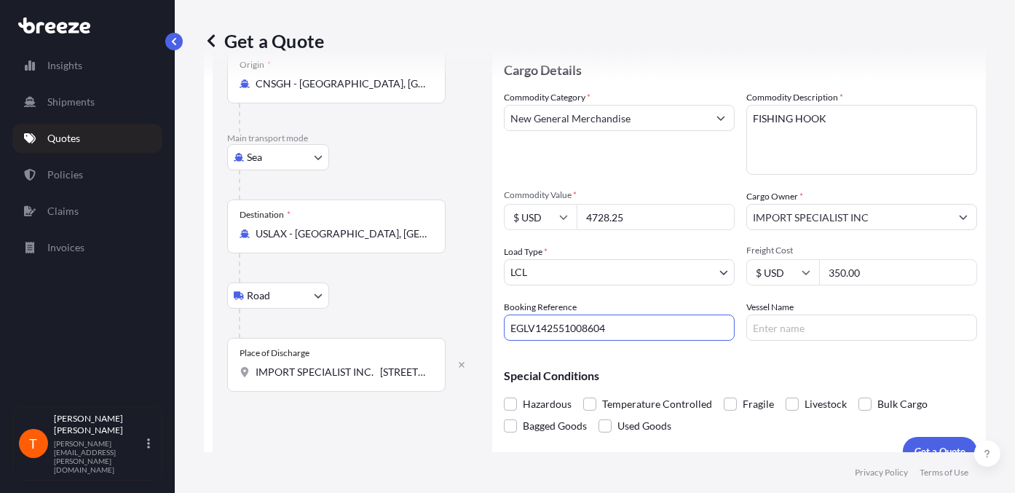
type input "EGLV142551008604"
drag, startPoint x: 861, startPoint y: 323, endPoint x: 876, endPoint y: 331, distance: 17.3
click at [861, 323] on input "Vessel Name" at bounding box center [861, 327] width 231 height 26
click at [792, 325] on input "Vessel Name" at bounding box center [861, 327] width 231 height 26
paste input "COSCO OCEANIA V.108E"
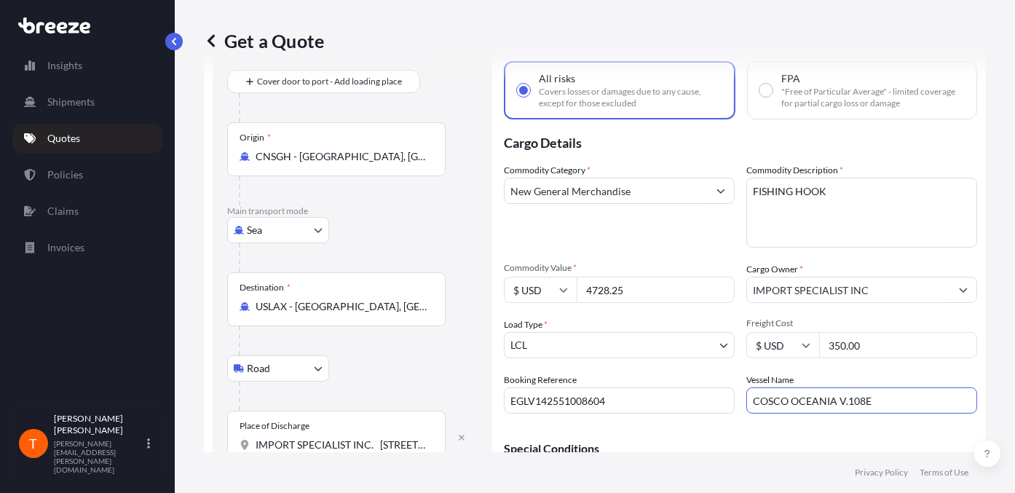
type input "COSCO OCEANIA V.108E"
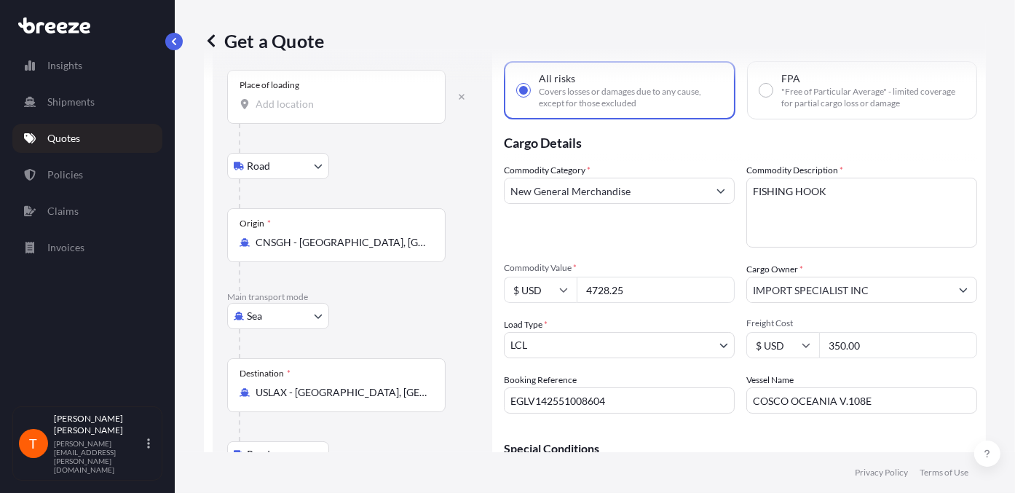
click at [294, 103] on input "Place of loading" at bounding box center [341, 104] width 172 height 15
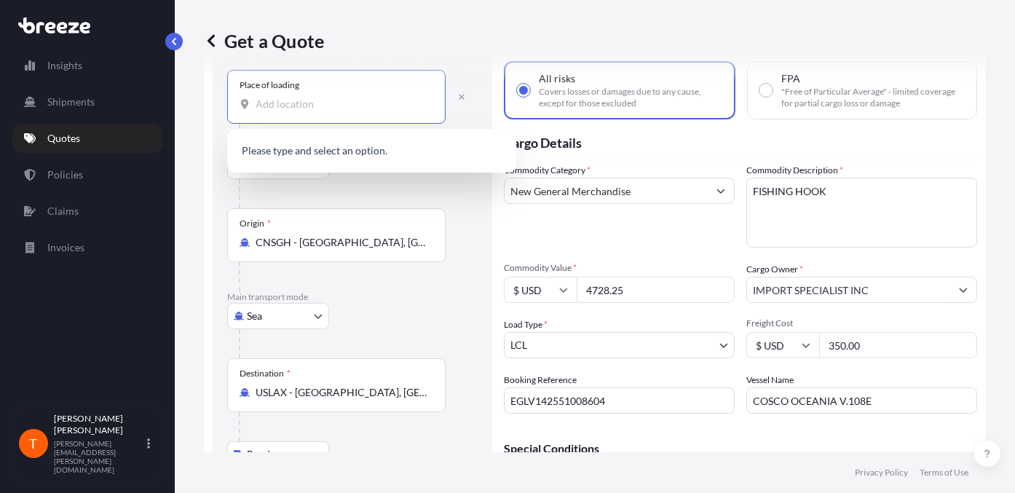
paste input "[PERSON_NAME] FISHING TACKLE CO.,LTD. [GEOGRAPHIC_DATA] OF [GEOGRAPHIC_DATA] IN…"
type input "[PERSON_NAME] FISHING TACKLE CO.,LTD. [GEOGRAPHIC_DATA] OF [GEOGRAPHIC_DATA] IN…"
click at [408, 32] on div "Get a Quote" at bounding box center [595, 40] width 782 height 23
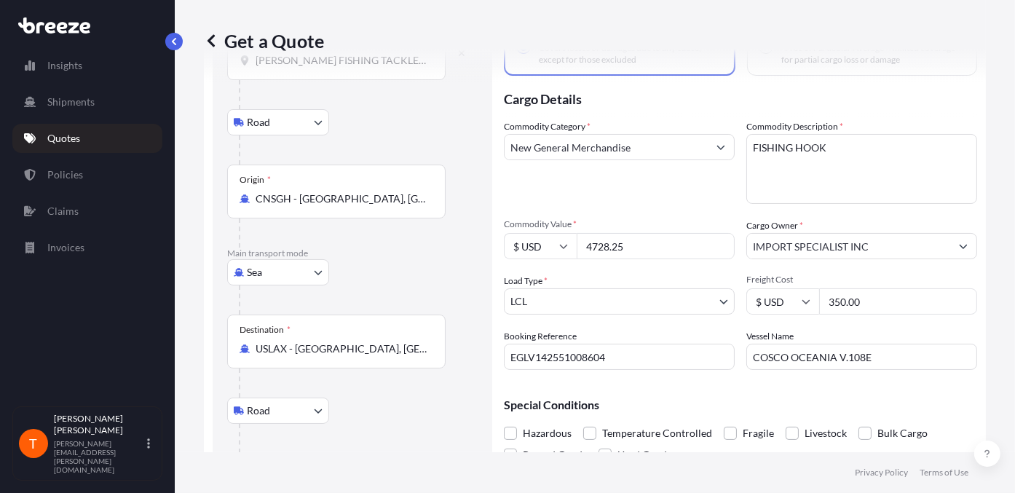
scroll to position [192, 0]
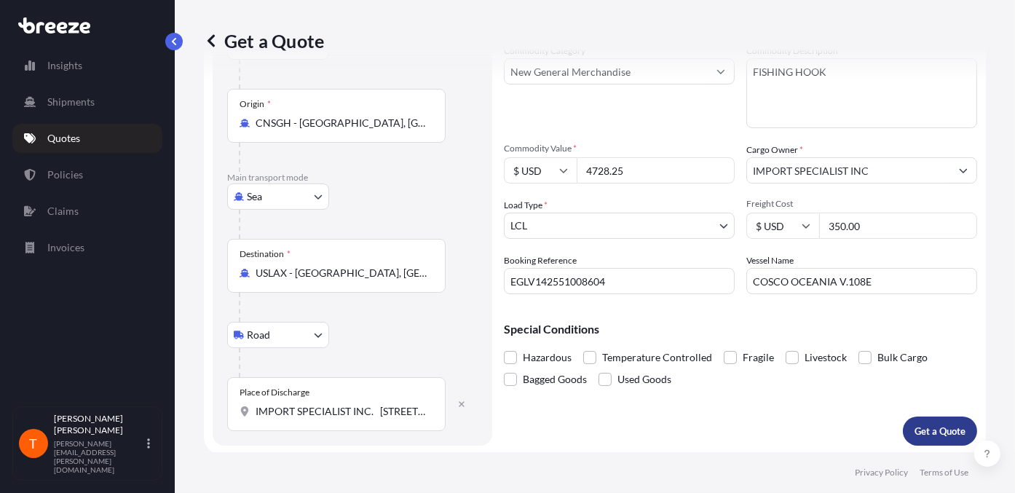
click at [921, 432] on p "Get a Quote" at bounding box center [939, 431] width 51 height 15
click at [300, 416] on input "IMPORT SPECIALIST INC. [STREET_ADDRESS][US_STATE]" at bounding box center [341, 411] width 172 height 15
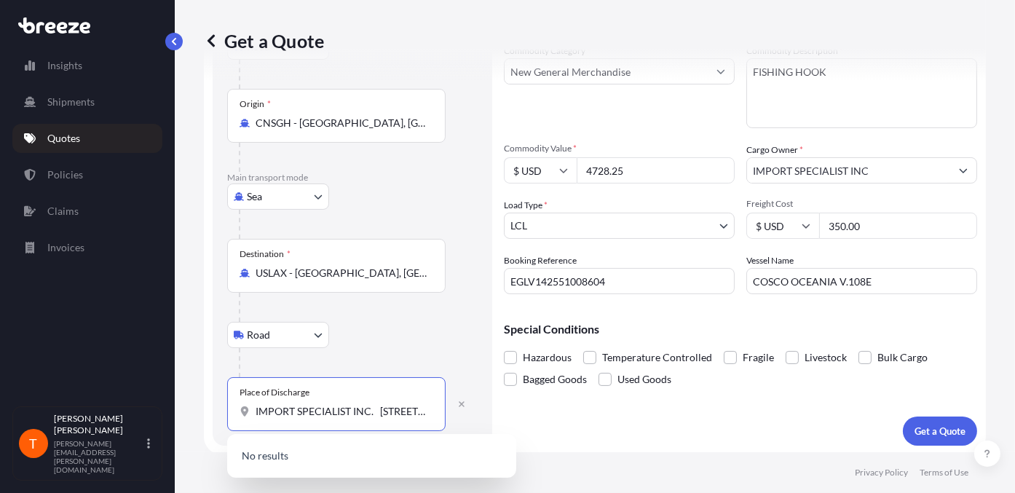
drag, startPoint x: 379, startPoint y: 405, endPoint x: 168, endPoint y: 402, distance: 211.1
click at [172, 402] on div "Insights Shipments Quotes Policies Claims Invoices T [PERSON_NAME] [PERSON_NAME…" at bounding box center [507, 246] width 1015 height 493
click at [325, 394] on div "Place of Discharge IMPORT SPECIALIST INC. [STREET_ADDRESS][US_STATE]" at bounding box center [336, 404] width 218 height 54
click at [325, 404] on input "IMPORT SPECIALIST INC. [STREET_ADDRESS][US_STATE]" at bounding box center [341, 411] width 172 height 15
drag, startPoint x: 378, startPoint y: 408, endPoint x: 255, endPoint y: 411, distance: 123.8
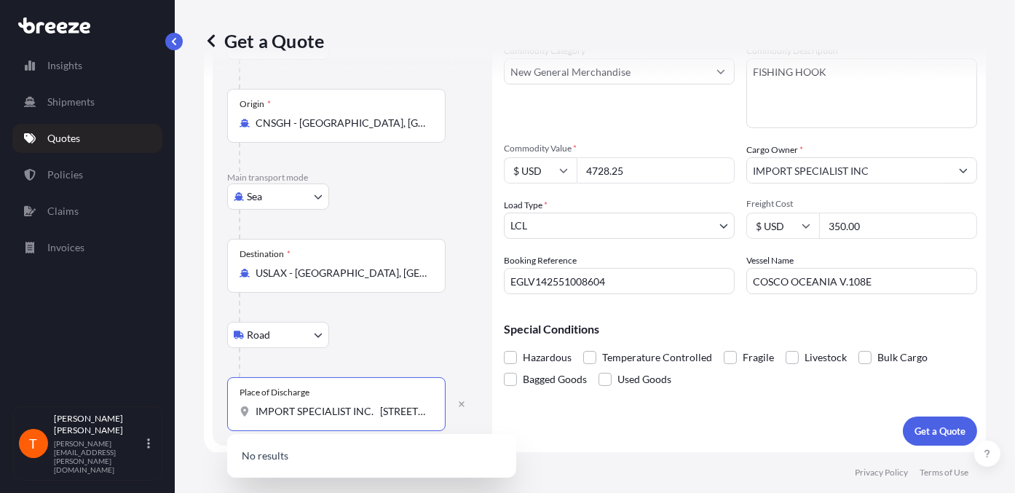
click at [256, 411] on input "IMPORT SPECIALIST INC. [STREET_ADDRESS][US_STATE]" at bounding box center [341, 411] width 172 height 15
click at [416, 469] on div "[STREET_ADDRESS][US_STATE]" at bounding box center [371, 457] width 277 height 35
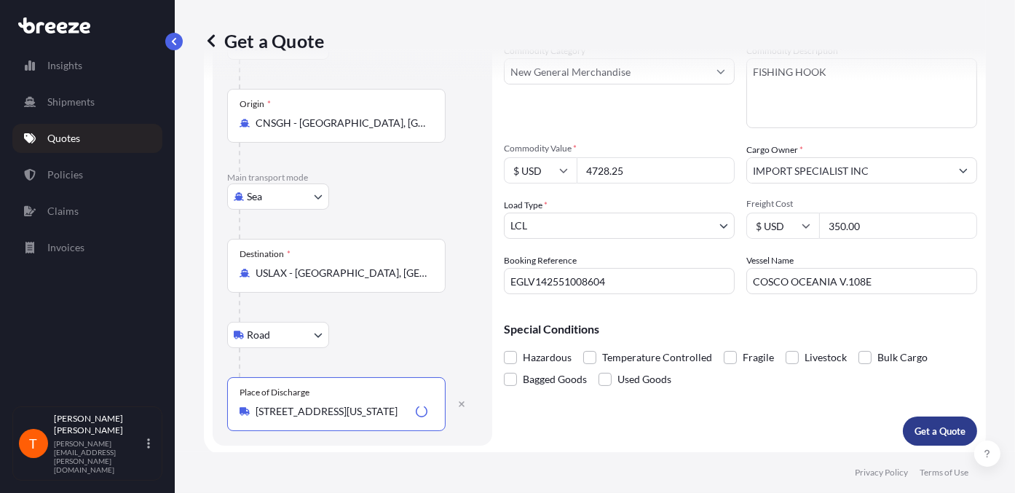
type input "[STREET_ADDRESS][US_STATE]"
click at [938, 429] on p "Get a Quote" at bounding box center [939, 431] width 51 height 15
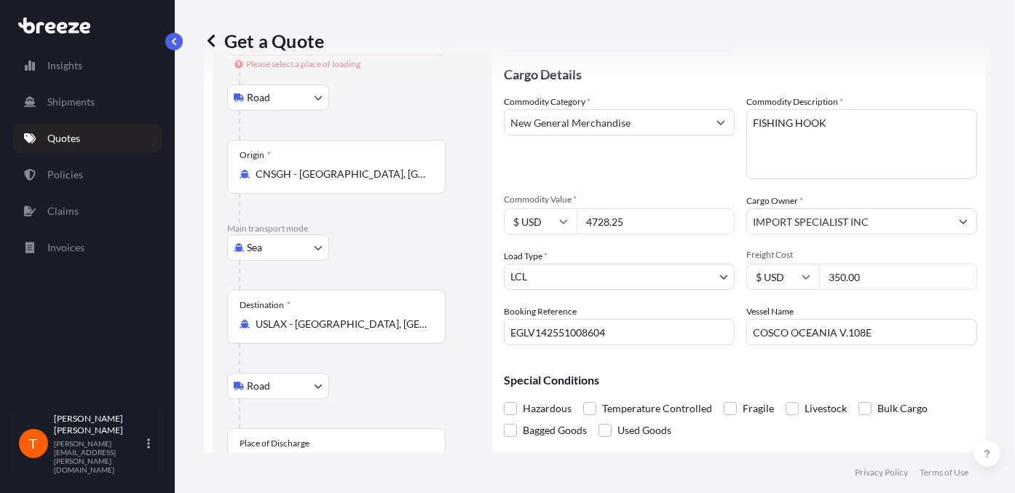
scroll to position [47, 0]
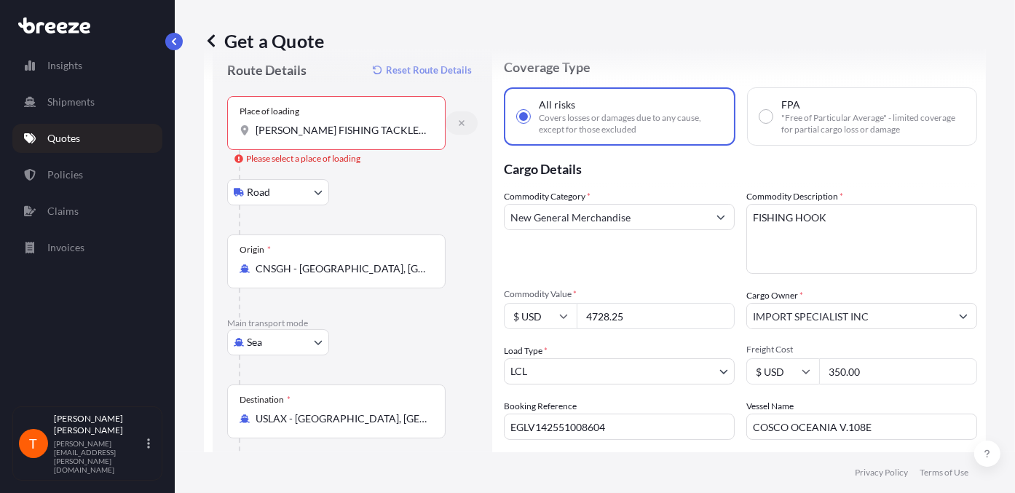
click at [457, 126] on icon "button" at bounding box center [461, 123] width 9 height 9
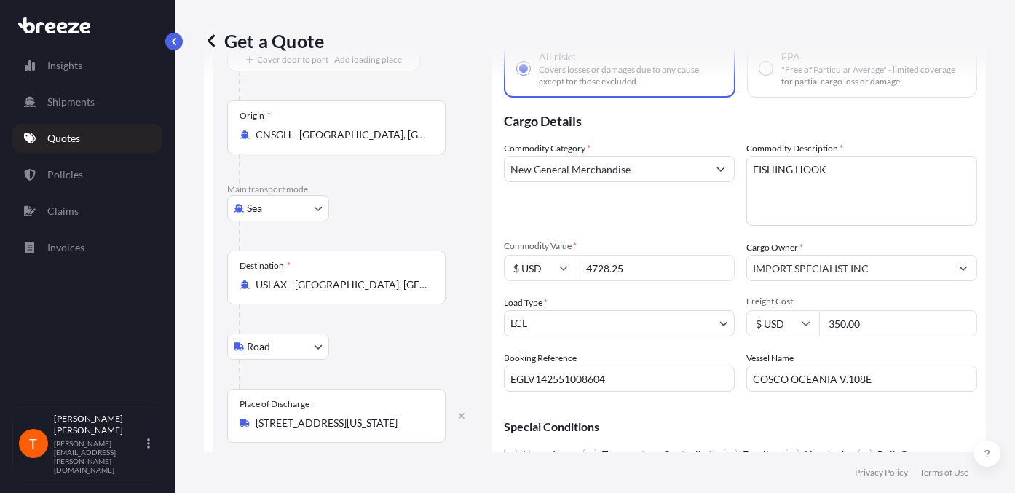
scroll to position [167, 0]
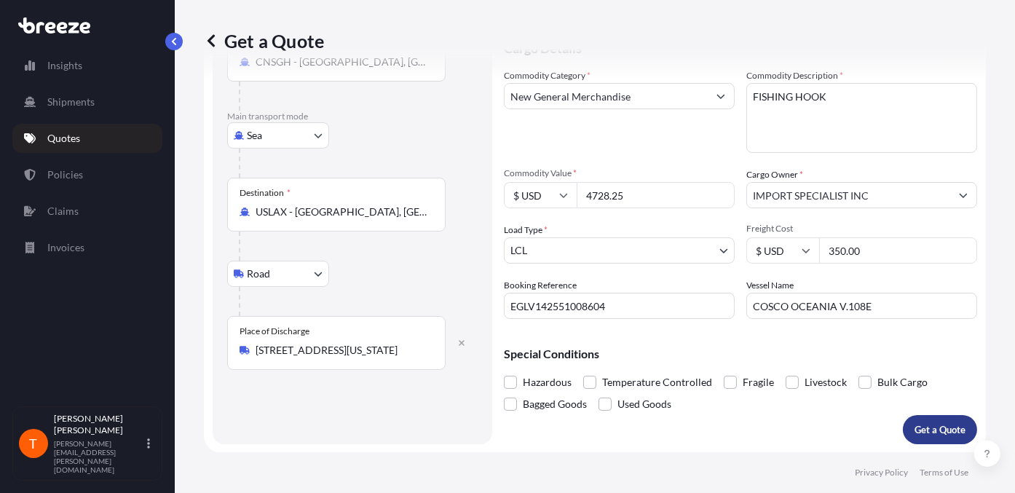
click at [915, 426] on p "Get a Quote" at bounding box center [939, 429] width 51 height 15
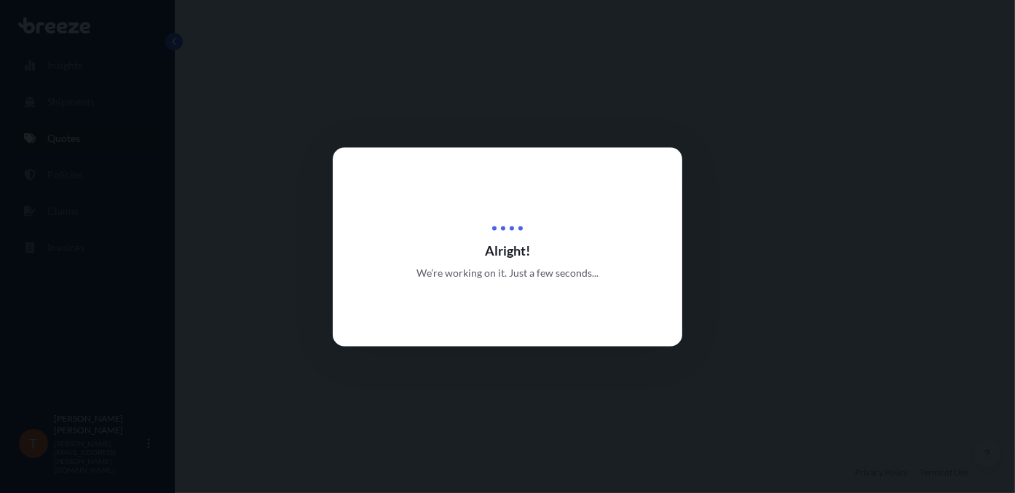
select select "Sea"
select select "Road"
select select "1"
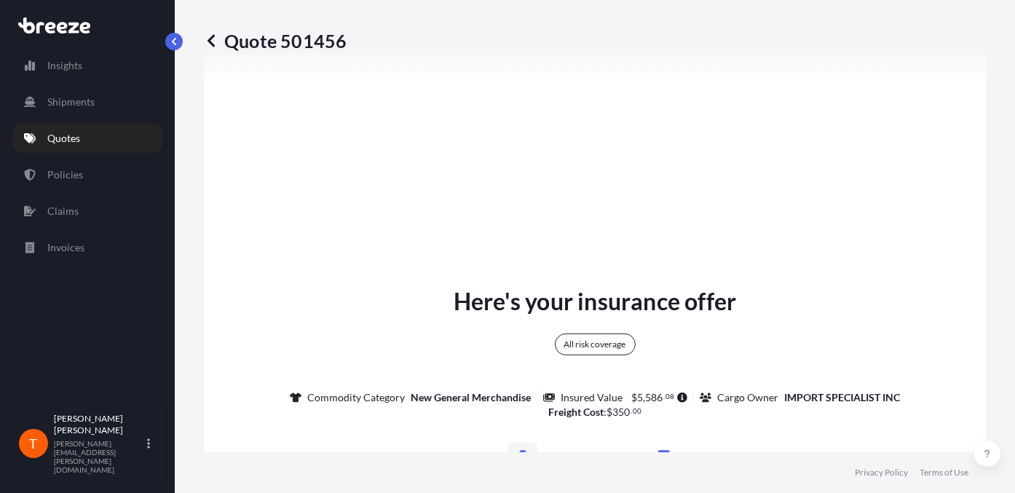
scroll to position [924, 0]
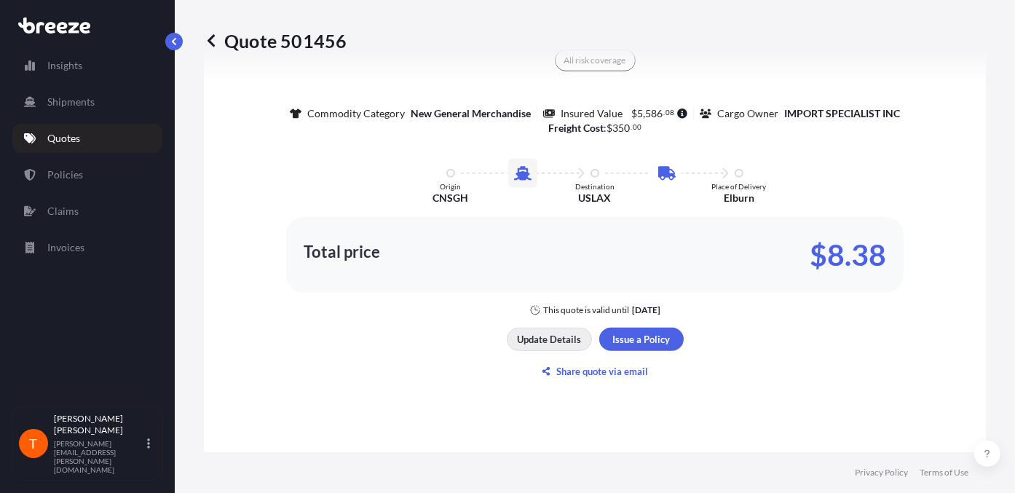
click at [543, 336] on p "Update Details" at bounding box center [549, 339] width 64 height 15
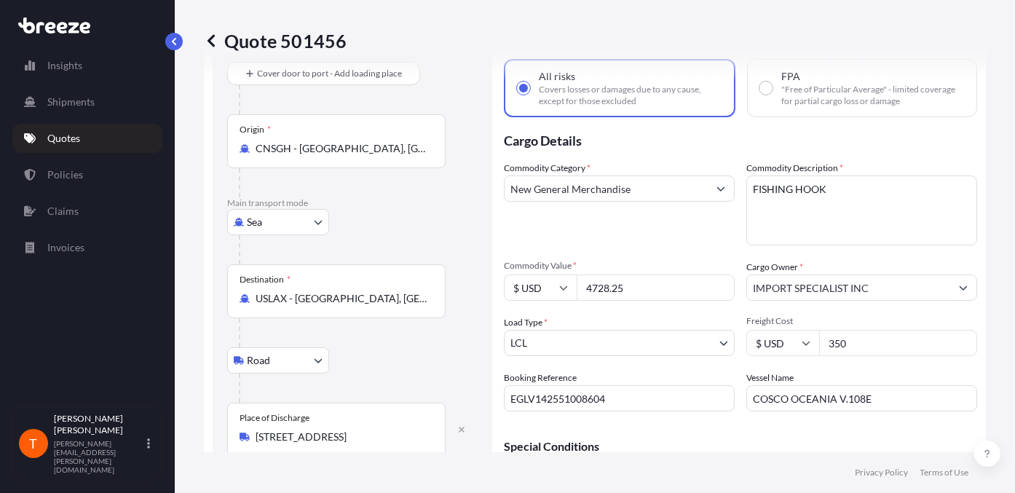
scroll to position [169, 0]
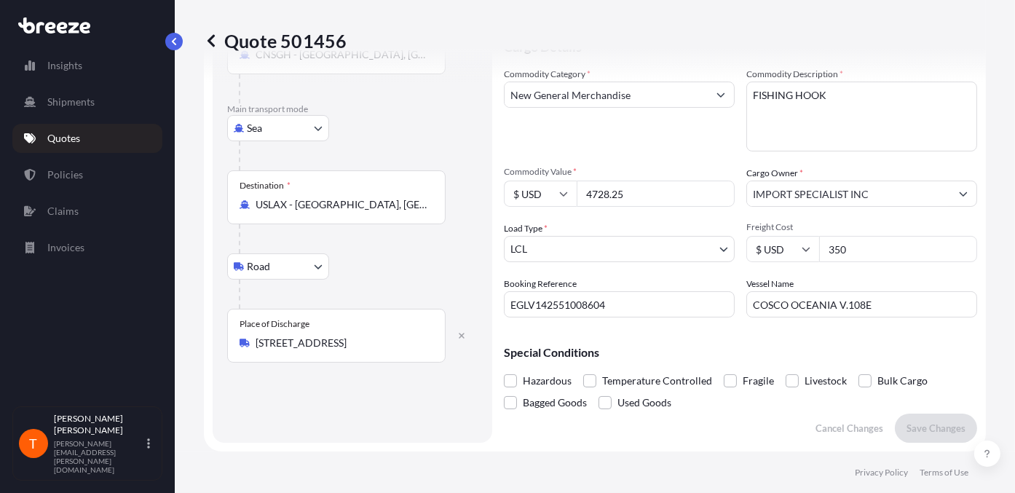
drag, startPoint x: 849, startPoint y: 248, endPoint x: 801, endPoint y: 242, distance: 47.7
click at [801, 242] on div "$ USD 350" at bounding box center [861, 249] width 231 height 26
type input "500"
click at [926, 428] on p "Save Changes" at bounding box center [935, 428] width 59 height 15
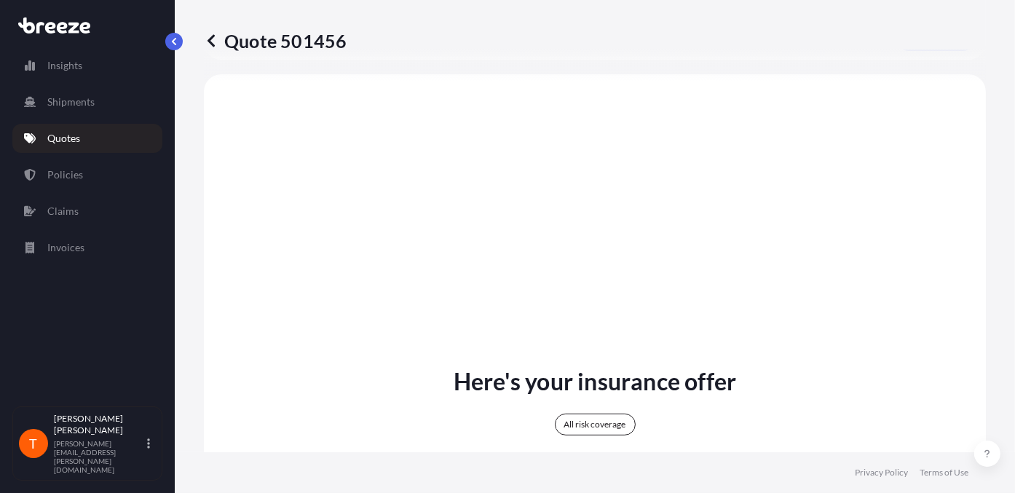
select select "Sea"
select select "Road"
select select "1"
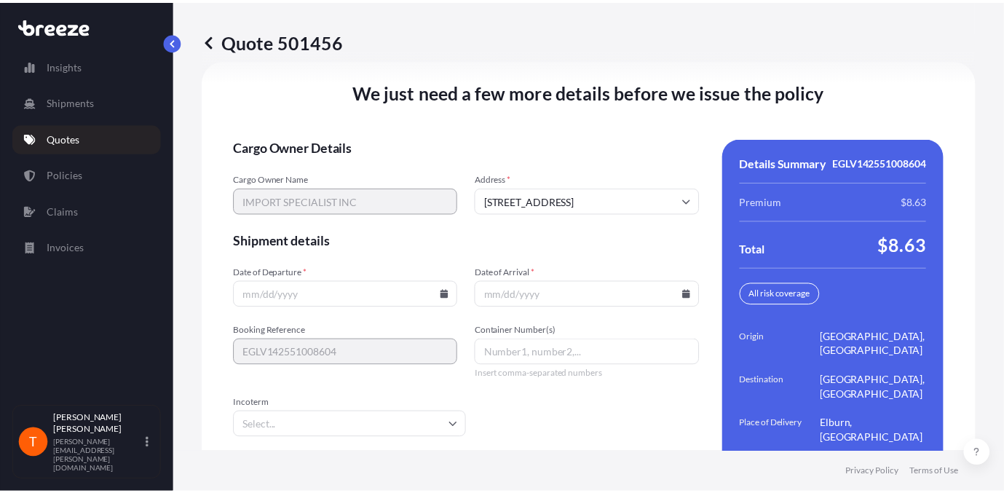
scroll to position [2113, 0]
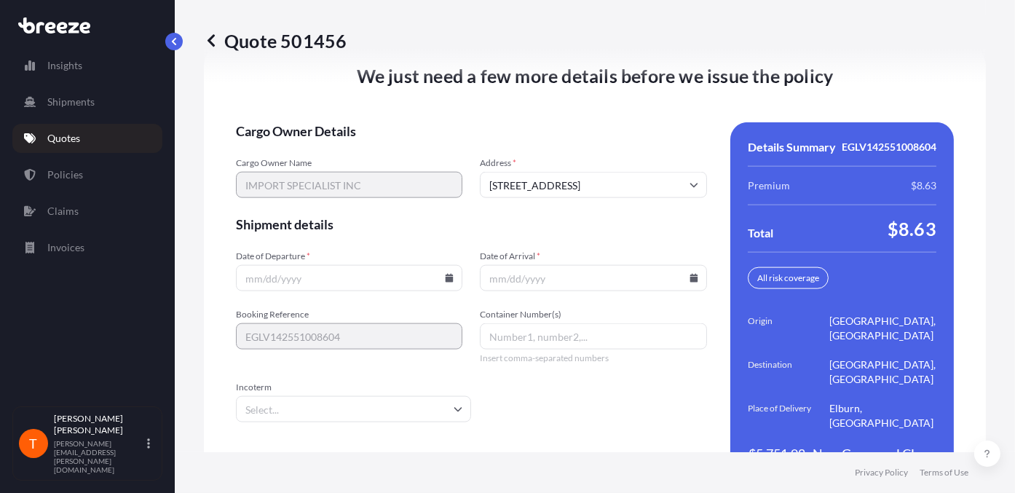
click at [319, 265] on input "Date of Departure *" at bounding box center [349, 278] width 226 height 26
click at [446, 274] on icon at bounding box center [449, 278] width 8 height 9
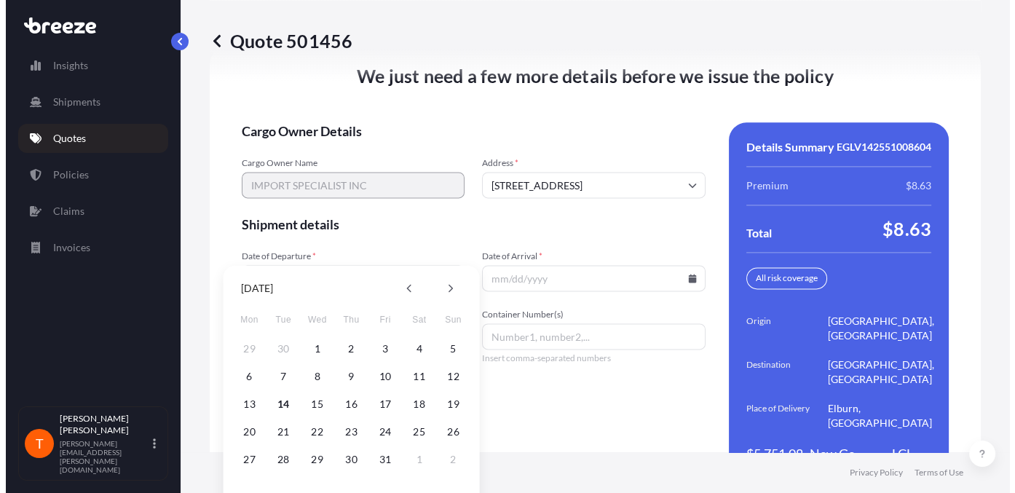
scroll to position [2126, 0]
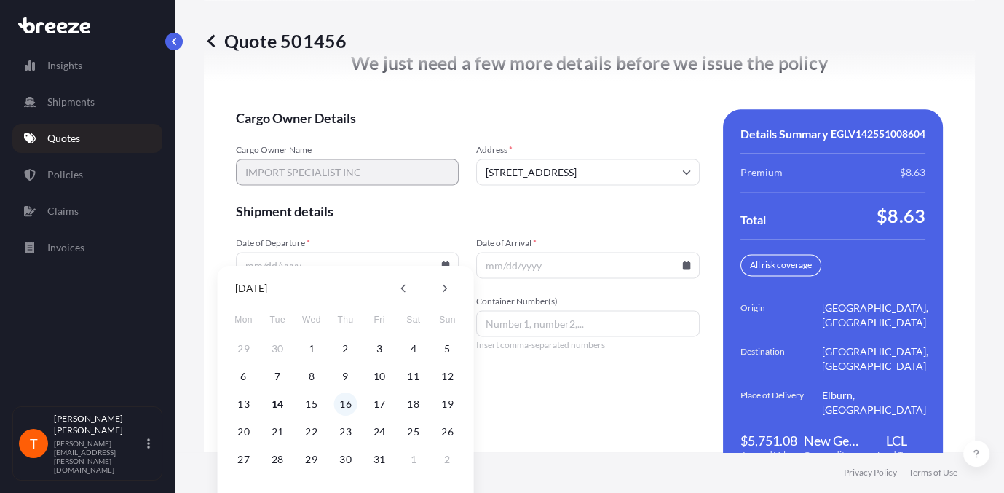
click at [349, 402] on button "16" at bounding box center [345, 403] width 23 height 23
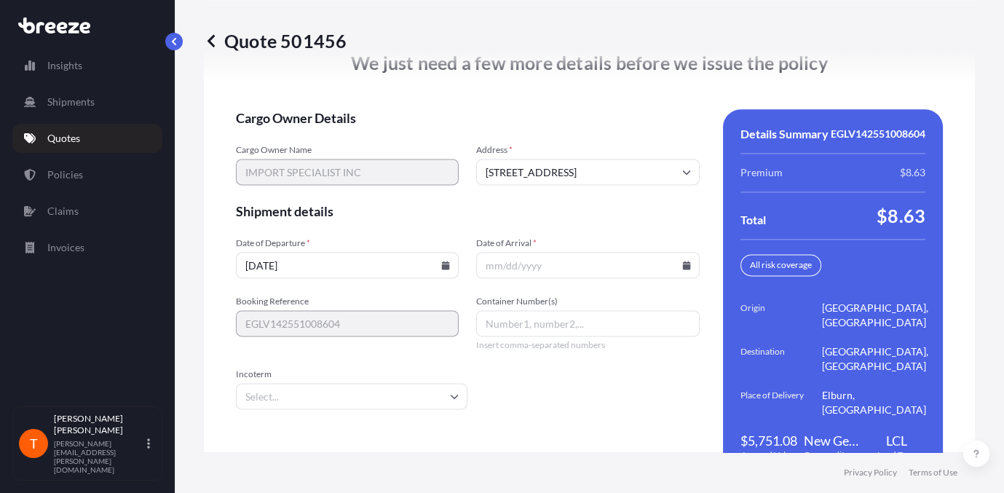
type input "[DATE]"
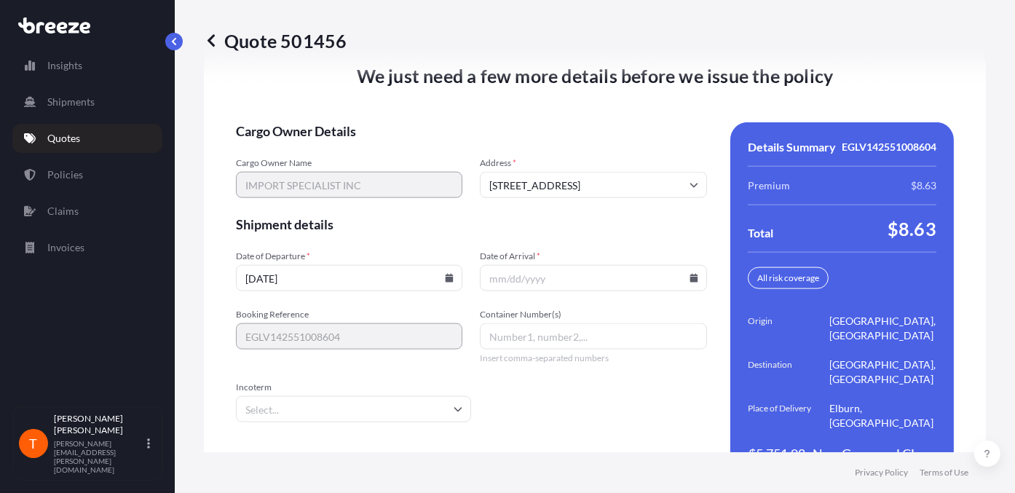
click at [689, 274] on icon at bounding box center [693, 278] width 8 height 9
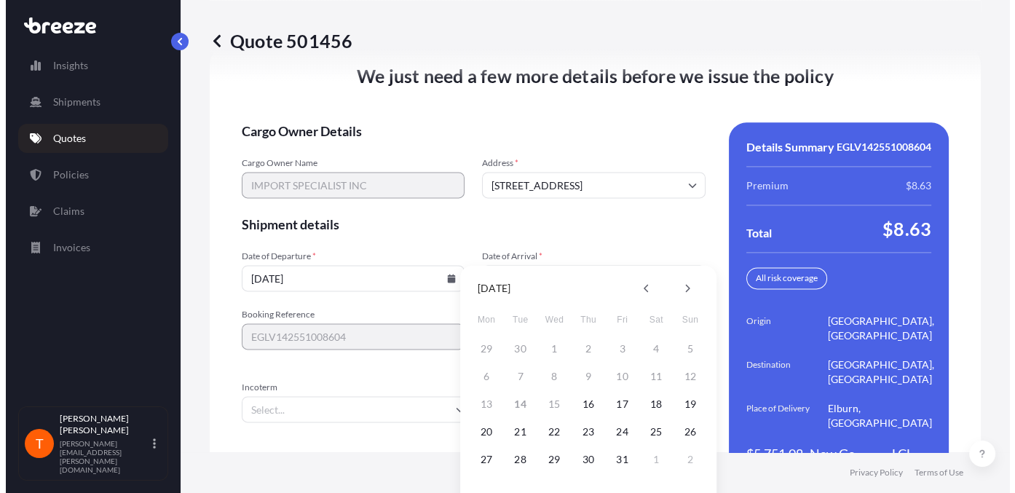
scroll to position [2126, 0]
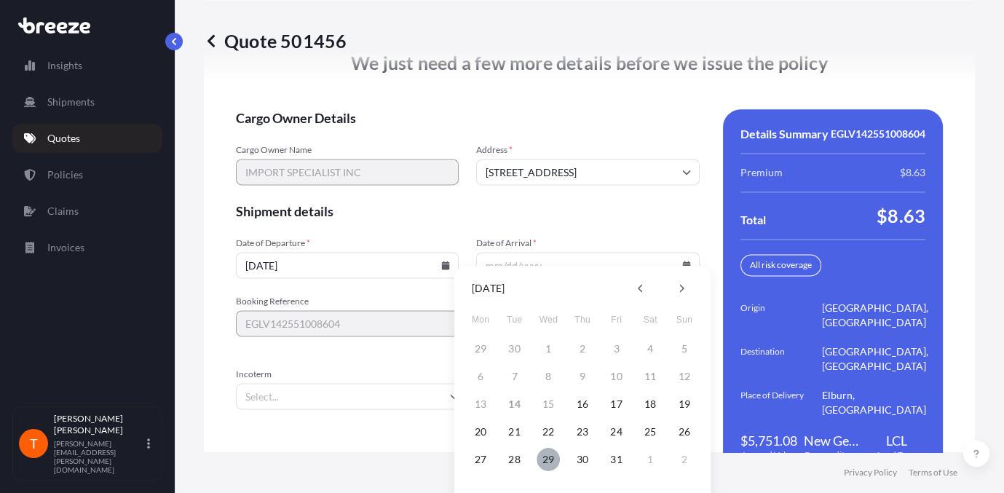
click at [550, 459] on button "29" at bounding box center [547, 459] width 23 height 23
type input "[DATE]"
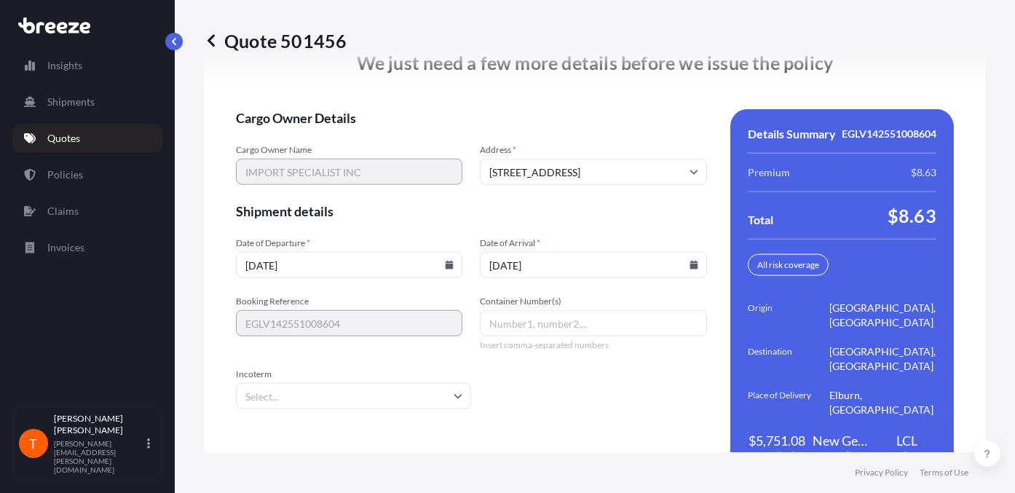
scroll to position [2113, 0]
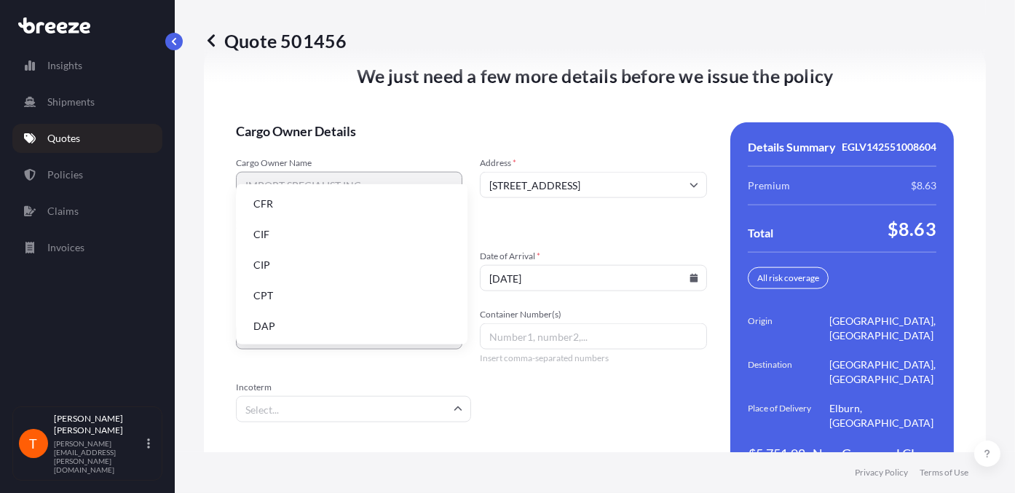
click at [276, 396] on input "Incoterm" at bounding box center [353, 409] width 235 height 26
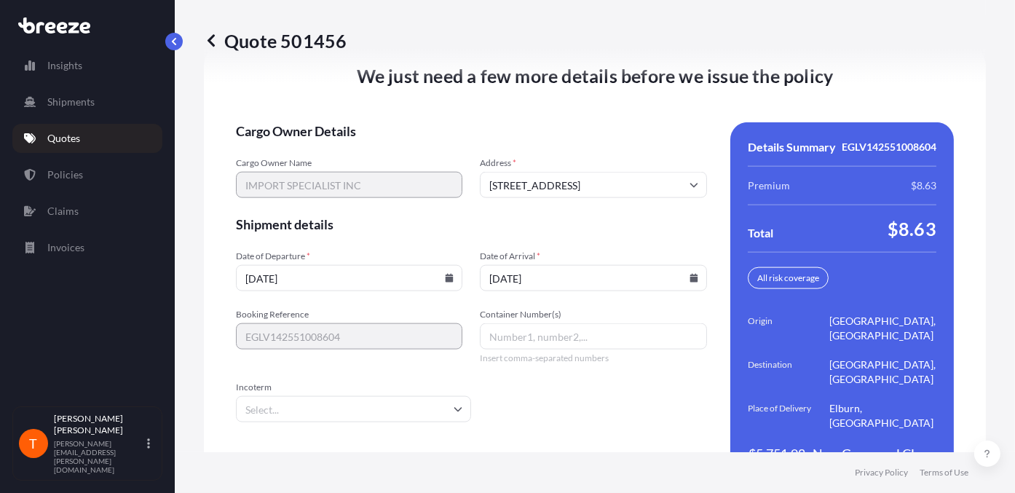
click at [304, 396] on input "Incoterm" at bounding box center [353, 409] width 235 height 26
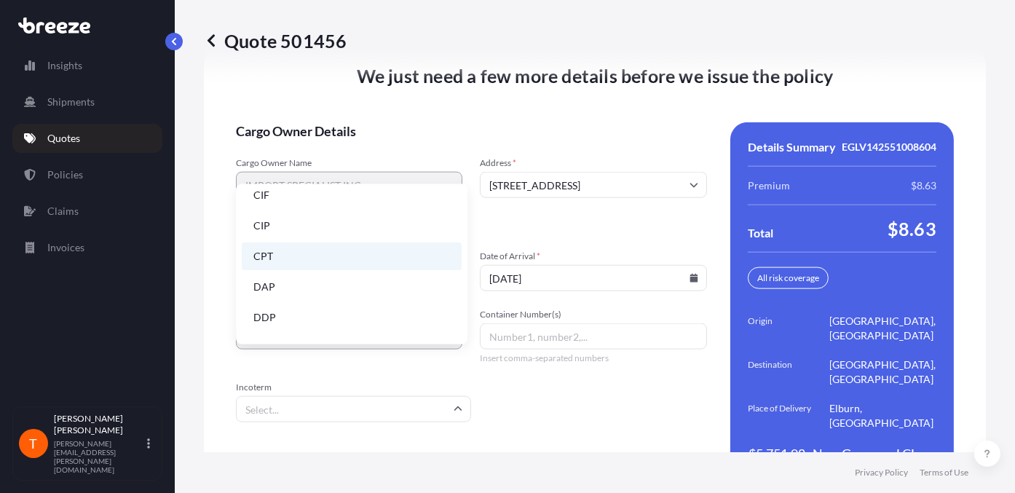
scroll to position [39, 0]
click at [282, 314] on li "DDP" at bounding box center [352, 318] width 220 height 28
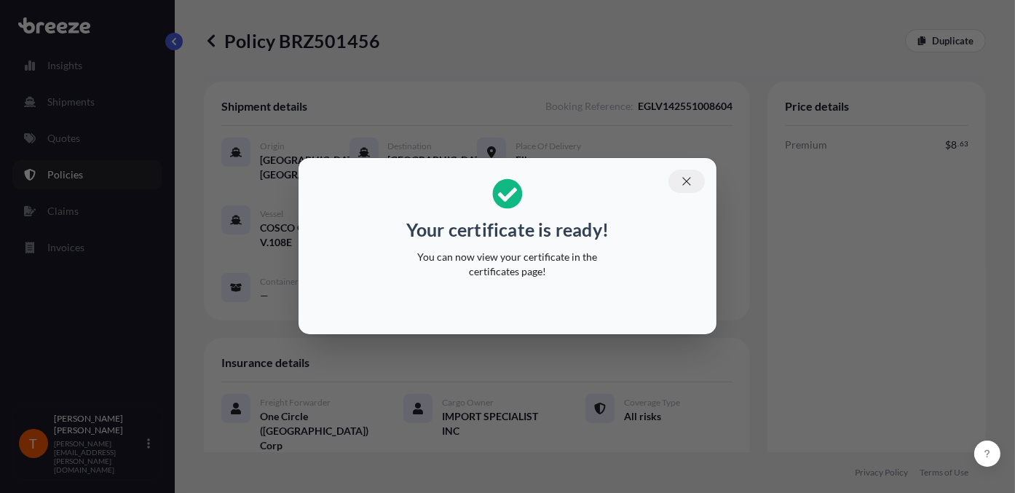
click at [684, 184] on icon "button" at bounding box center [686, 181] width 13 height 13
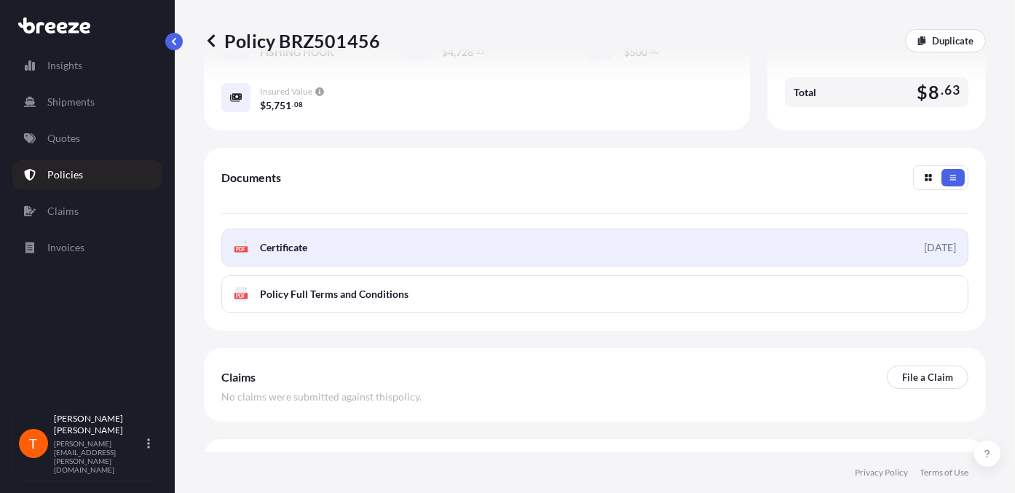
scroll to position [464, 0]
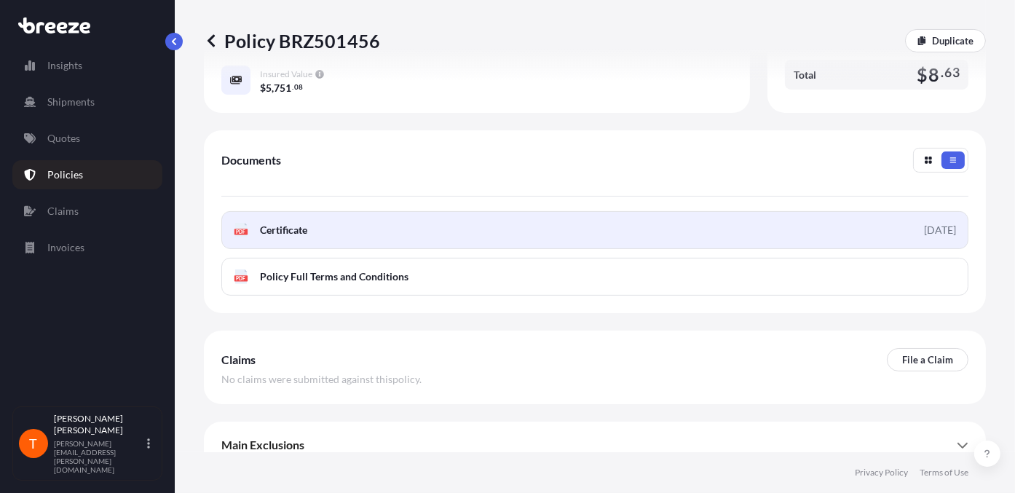
click at [282, 223] on span "Certificate" at bounding box center [283, 230] width 47 height 15
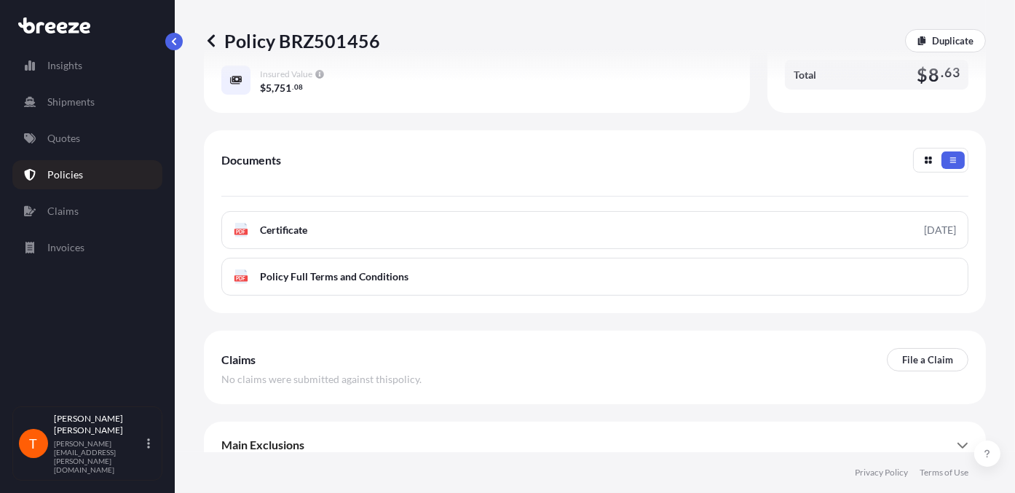
click at [58, 174] on p "Policies" at bounding box center [65, 174] width 36 height 15
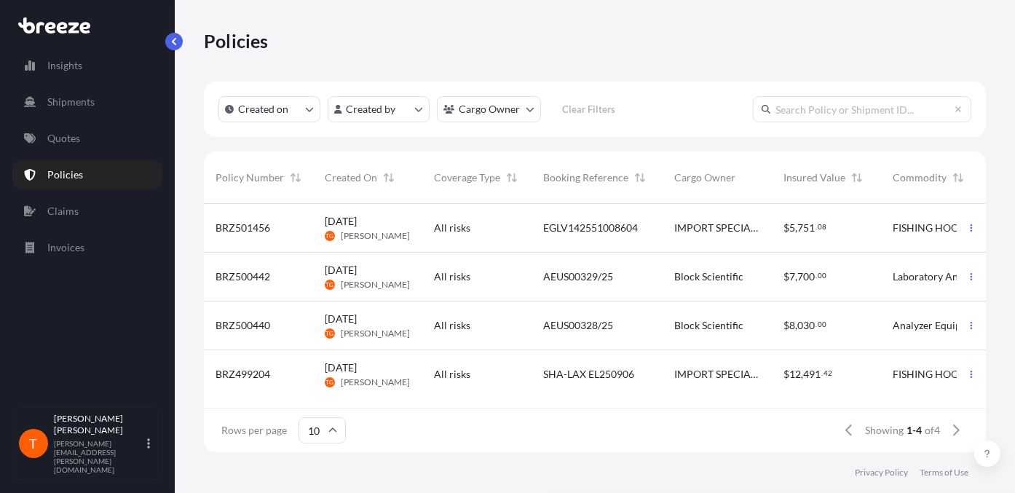
click at [262, 223] on span "BRZ501456" at bounding box center [242, 228] width 55 height 15
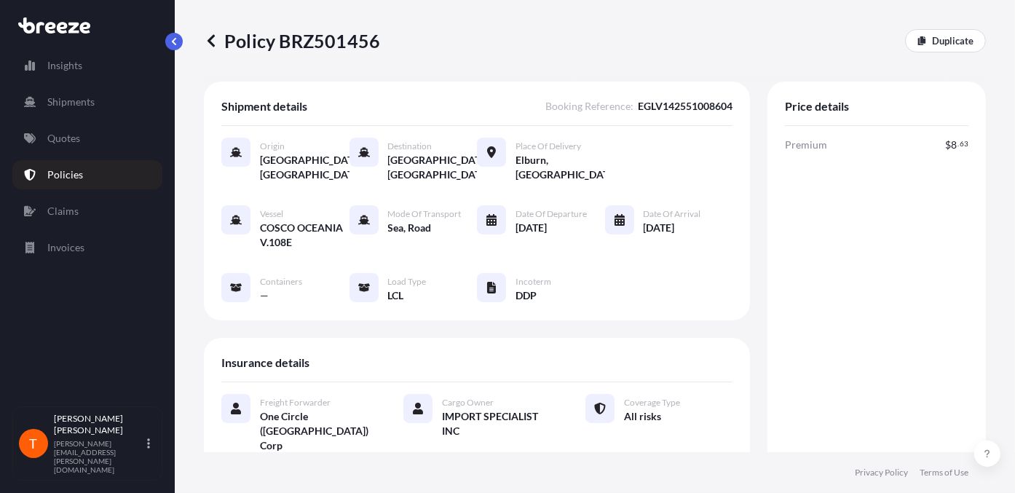
click at [164, 38] on div "Insights Shipments Quotes Policies Claims Invoices T [PERSON_NAME] [PERSON_NAME…" at bounding box center [87, 246] width 175 height 493
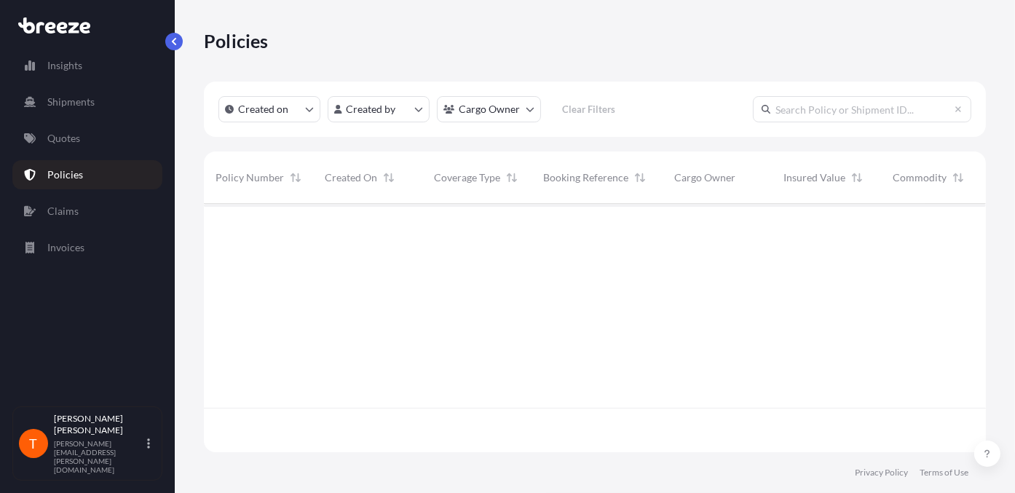
scroll to position [245, 770]
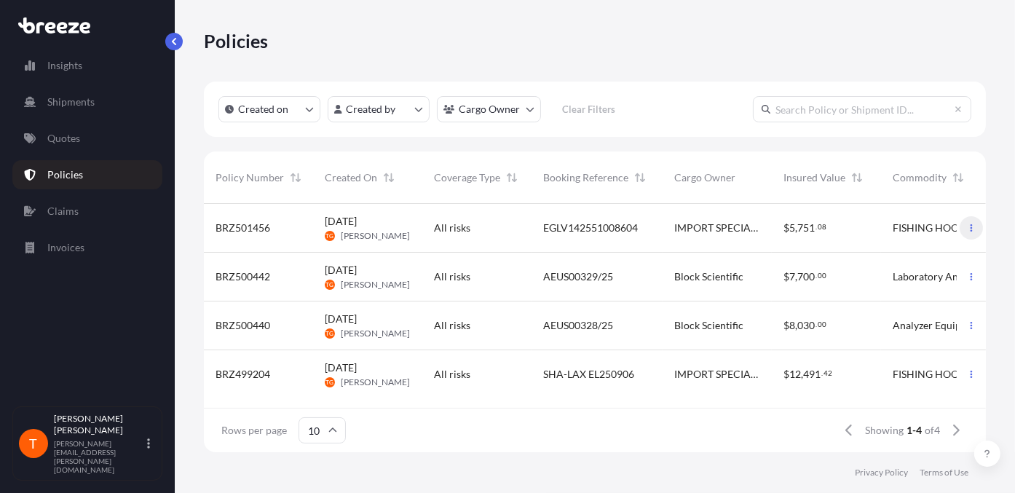
click at [967, 227] on icon "button" at bounding box center [971, 227] width 9 height 9
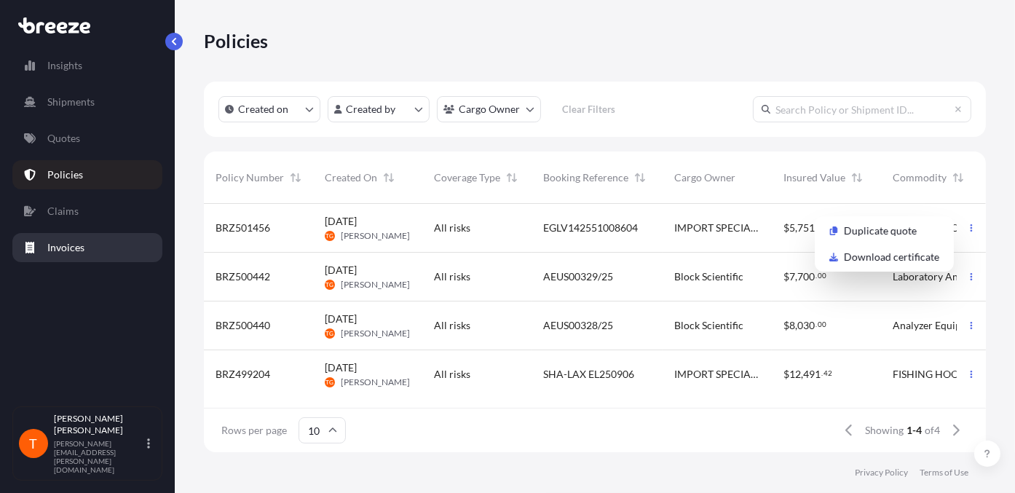
click at [52, 240] on p "Invoices" at bounding box center [65, 247] width 37 height 15
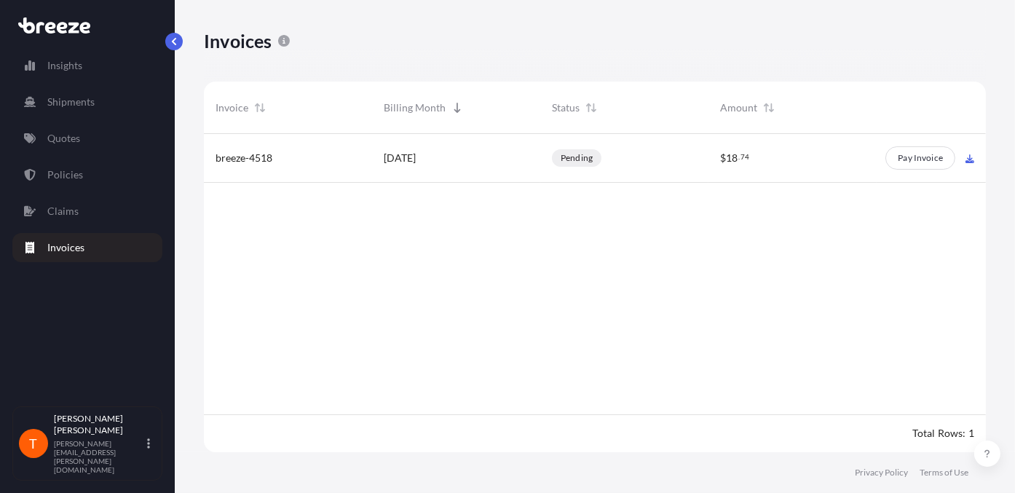
scroll to position [12, 12]
click at [398, 149] on div "[DATE]" at bounding box center [456, 158] width 168 height 49
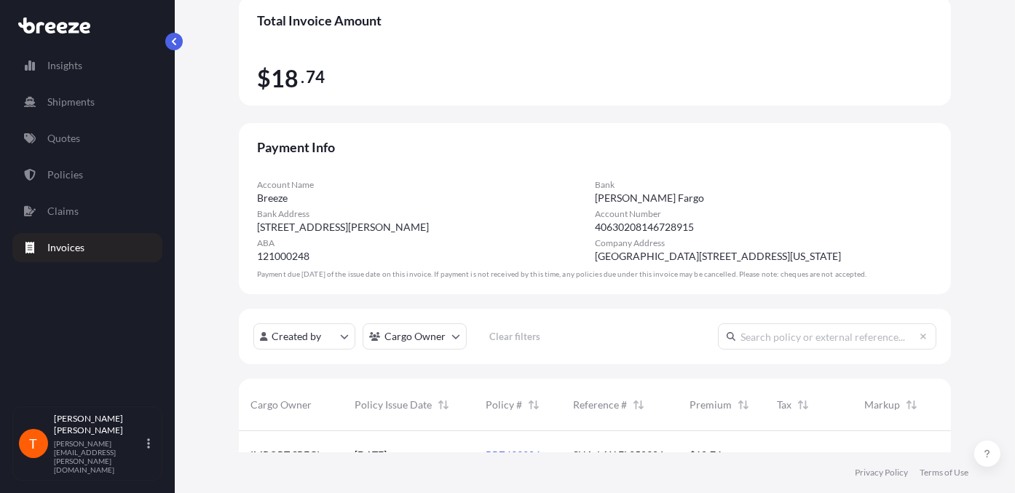
scroll to position [66, 0]
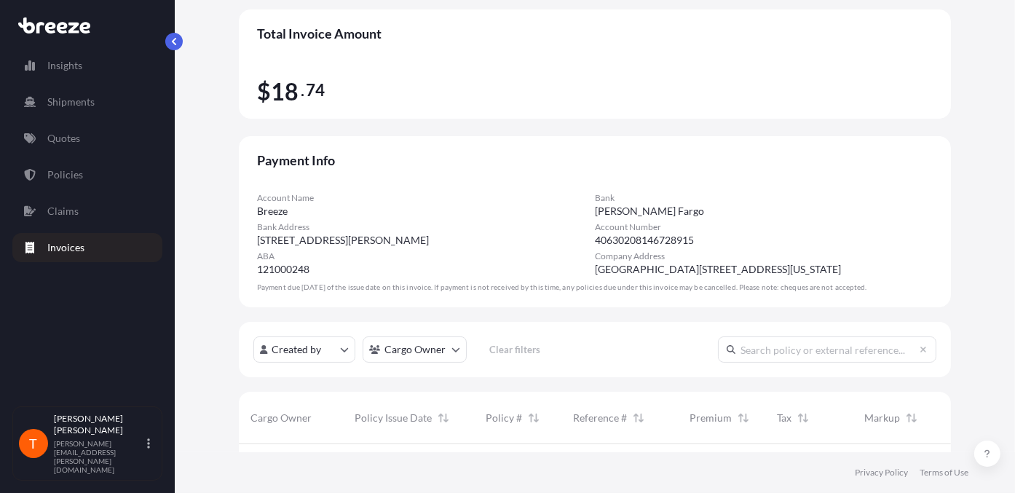
click at [68, 247] on p "Invoices" at bounding box center [65, 247] width 37 height 15
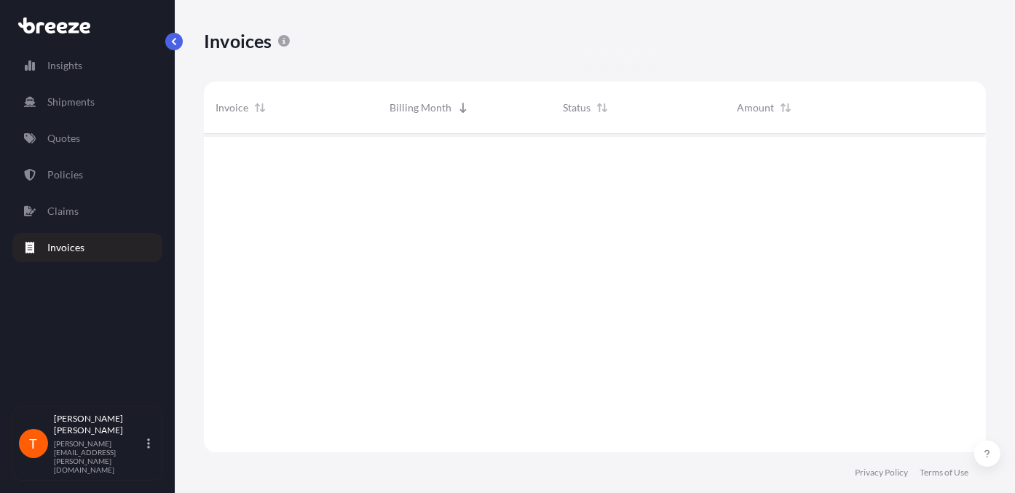
scroll to position [12, 12]
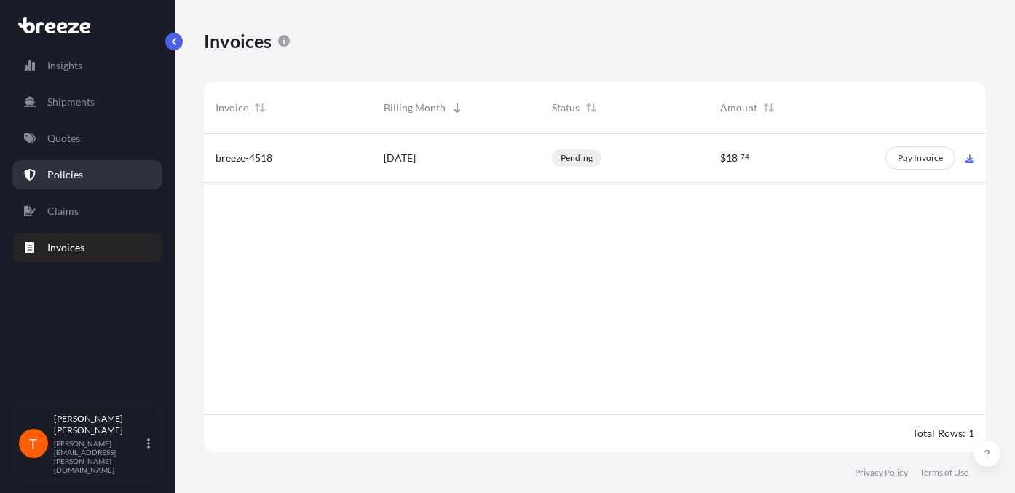
click at [69, 172] on p "Policies" at bounding box center [65, 174] width 36 height 15
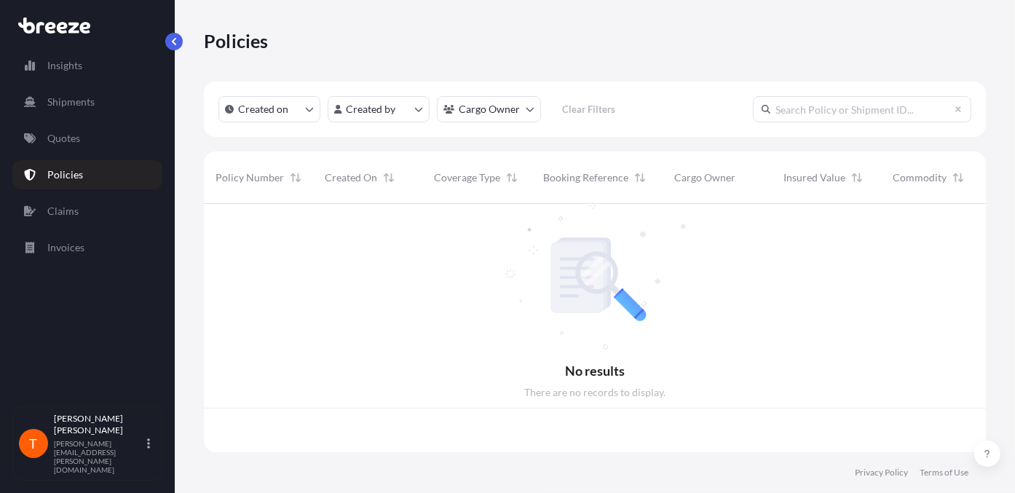
scroll to position [245, 770]
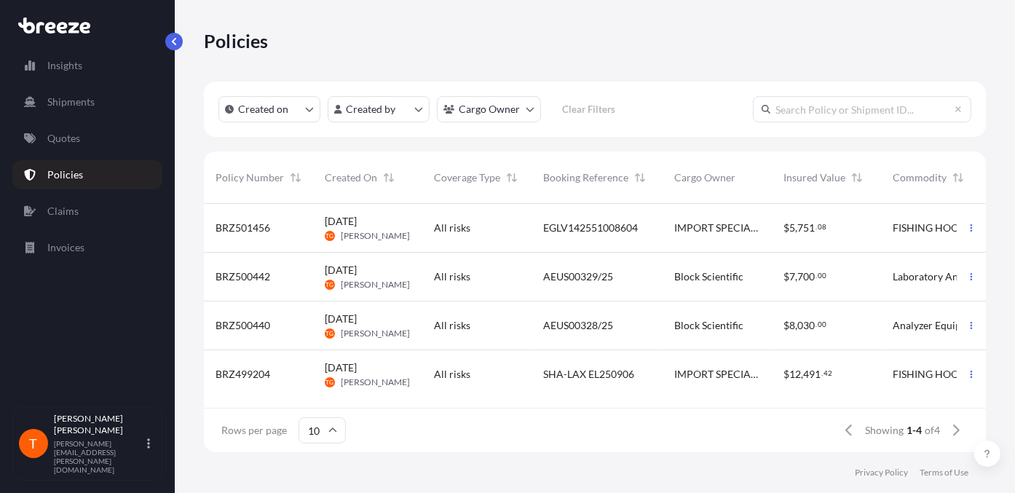
click at [404, 231] on div "[DATE] TG [PERSON_NAME]" at bounding box center [368, 228] width 86 height 28
